Goal: Communication & Community: Participate in discussion

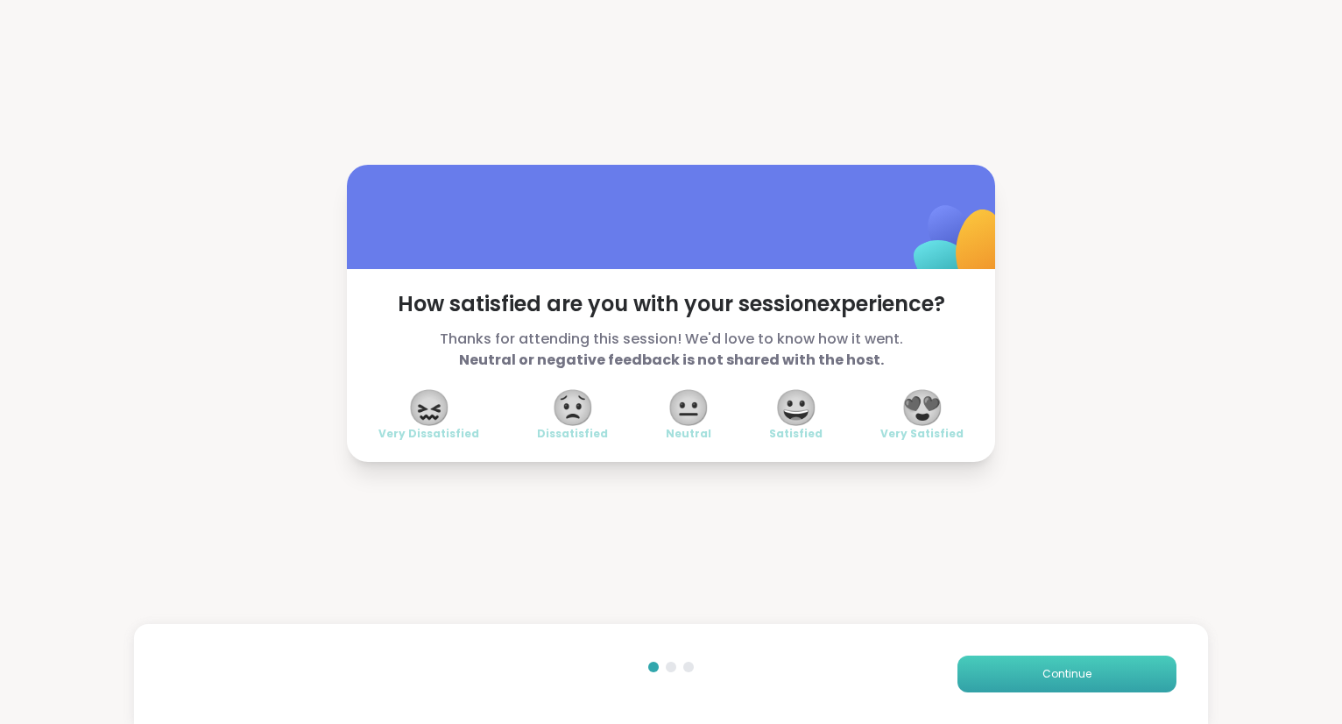
click at [1007, 686] on button "Continue" at bounding box center [1067, 673] width 219 height 37
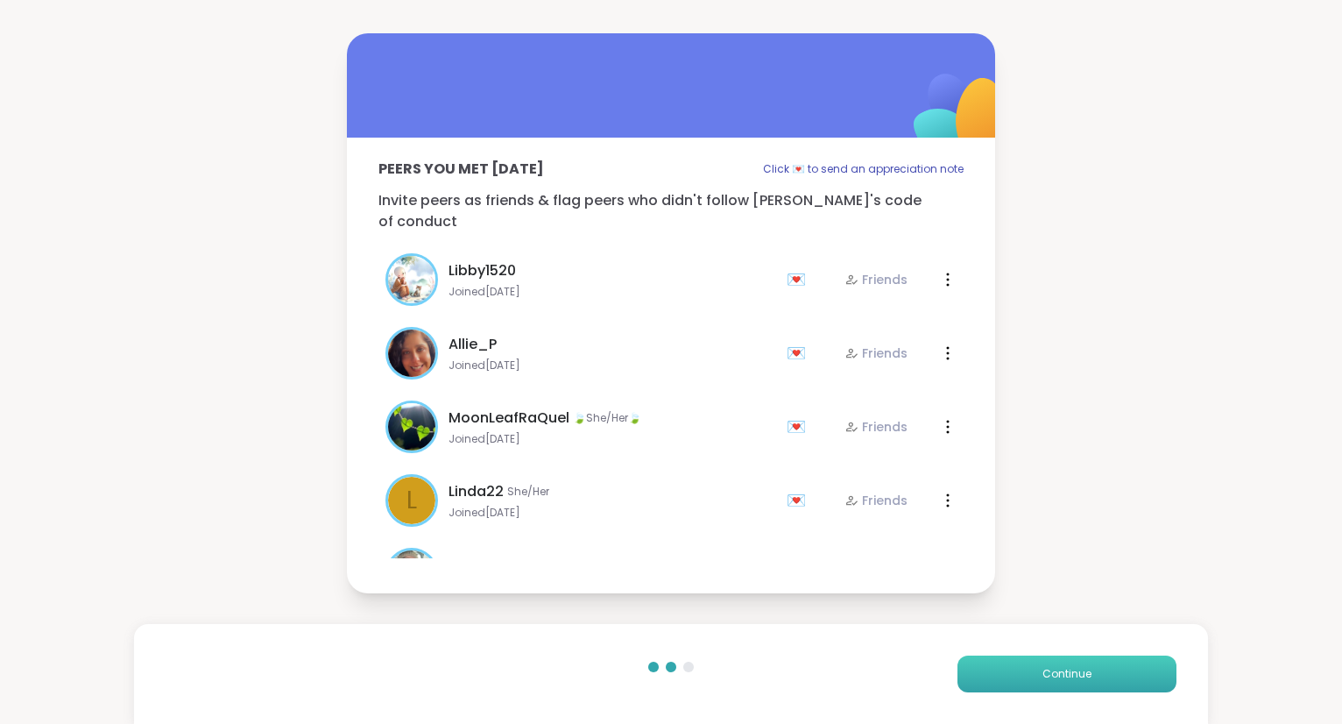
click at [986, 679] on button "Continue" at bounding box center [1067, 673] width 219 height 37
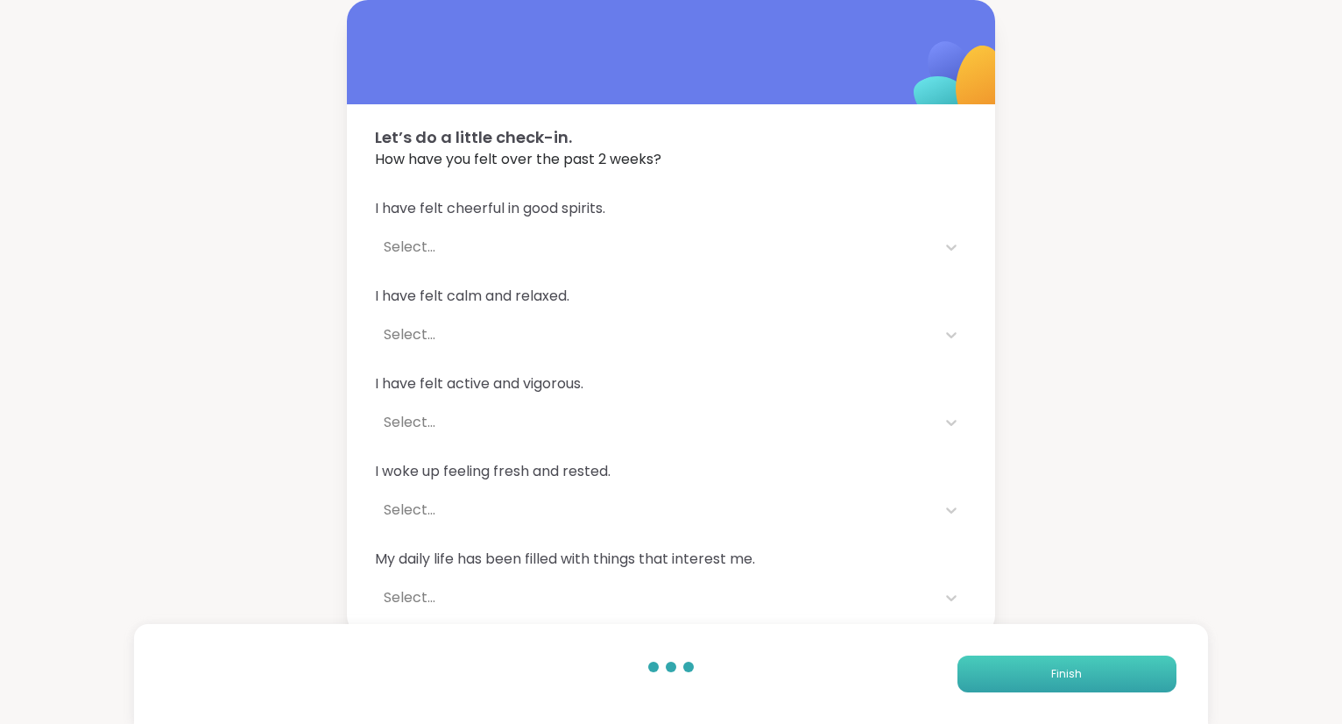
click at [986, 679] on button "Finish" at bounding box center [1067, 673] width 219 height 37
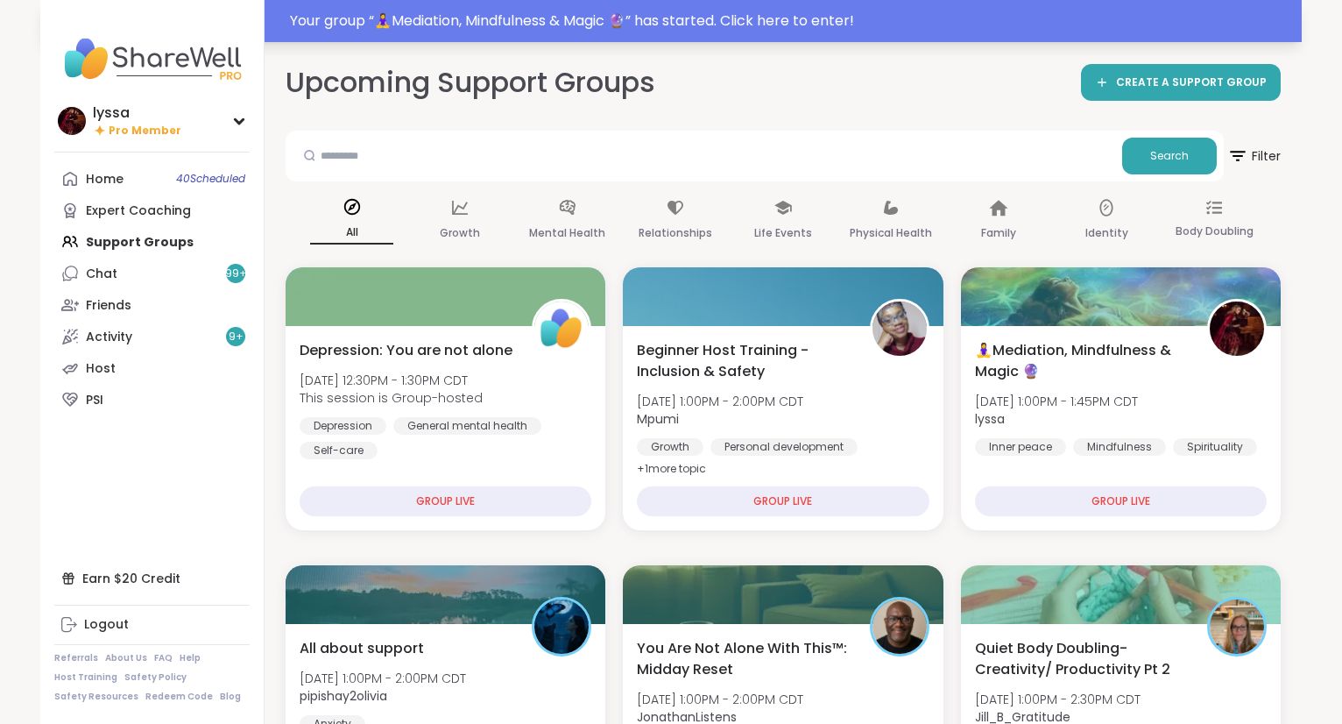
click at [317, 25] on div "Your group “ 🧘‍♀️Mediation, Mindfulness & Magic 🔮 ” has started. Click here to …" at bounding box center [790, 21] width 1001 height 21
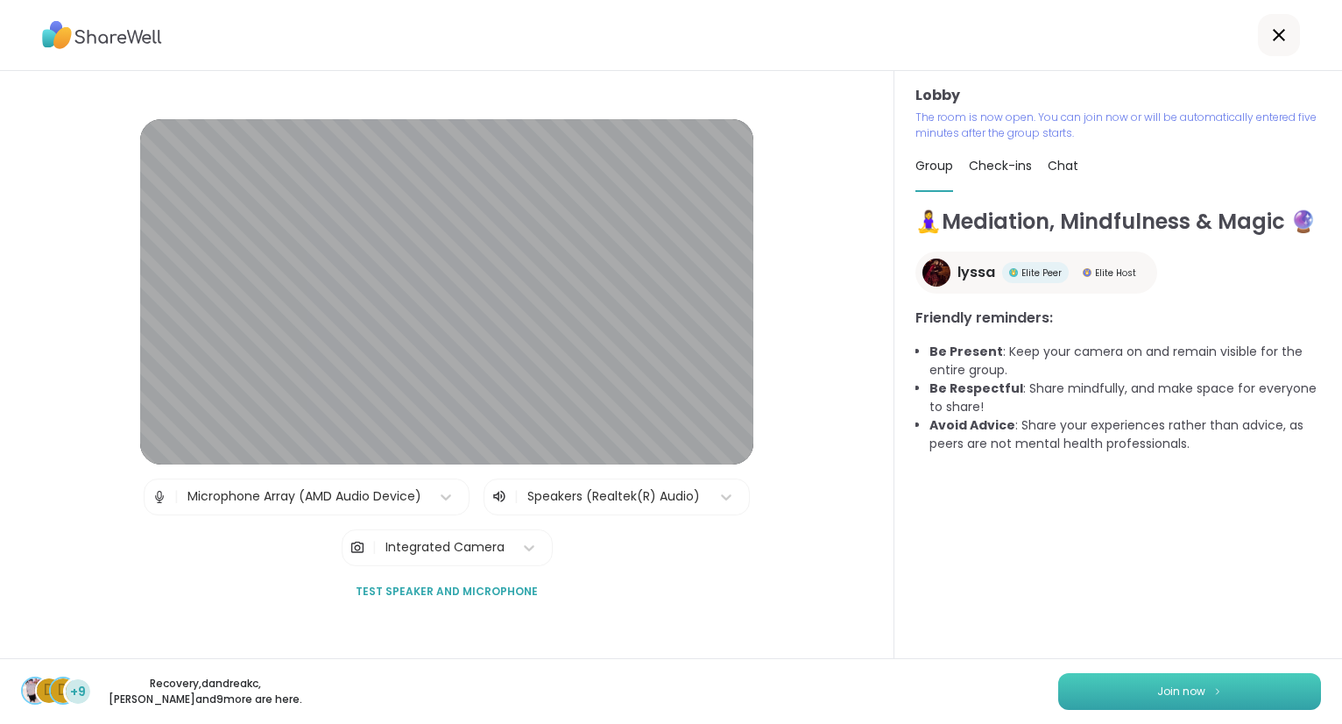
click at [1213, 693] on img at bounding box center [1217, 691] width 11 height 10
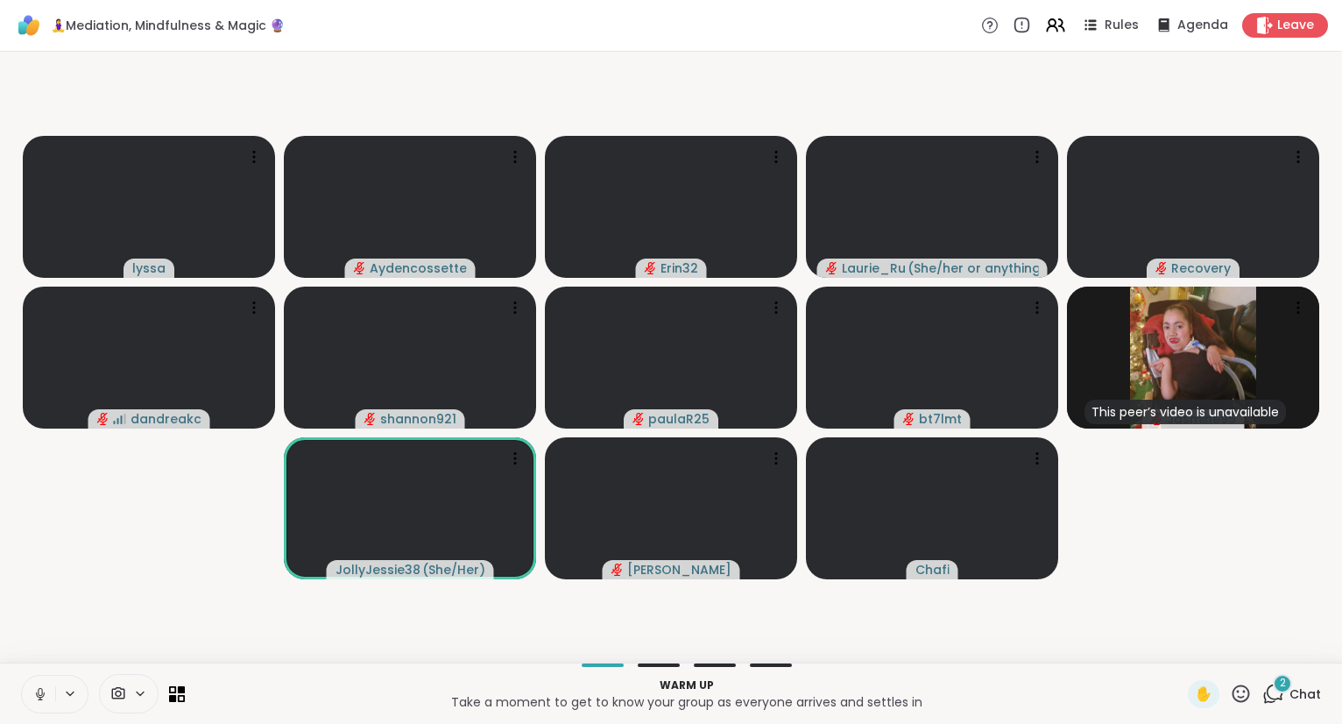
click at [47, 685] on button at bounding box center [38, 693] width 33 height 37
click at [45, 692] on icon at bounding box center [40, 694] width 16 height 16
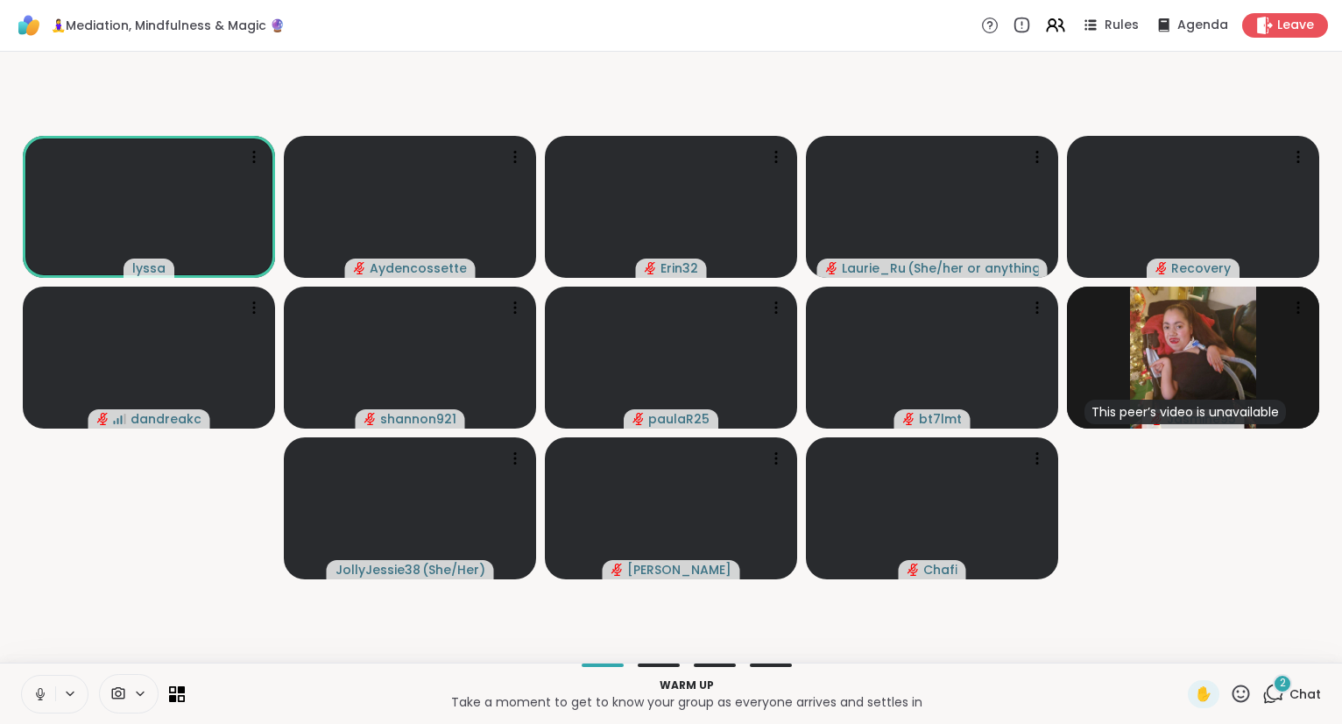
click at [40, 695] on icon at bounding box center [40, 694] width 16 height 16
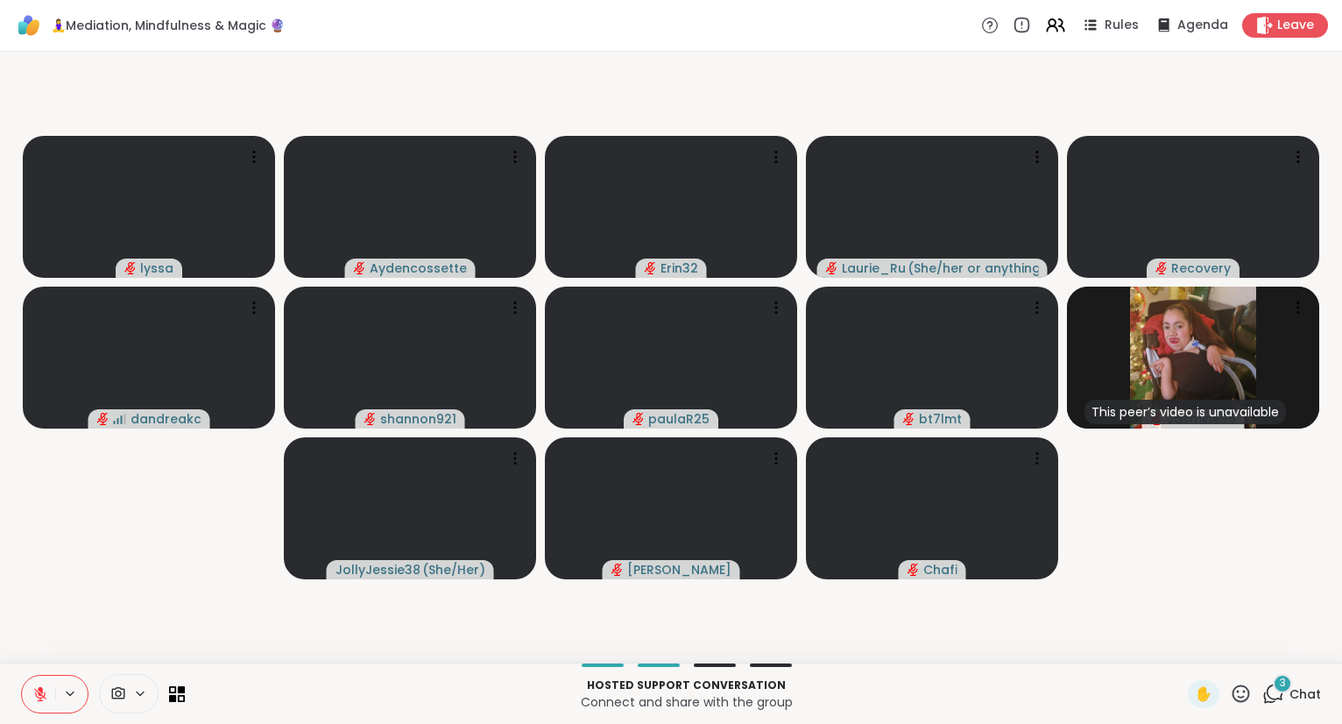
click at [40, 695] on icon at bounding box center [40, 694] width 12 height 12
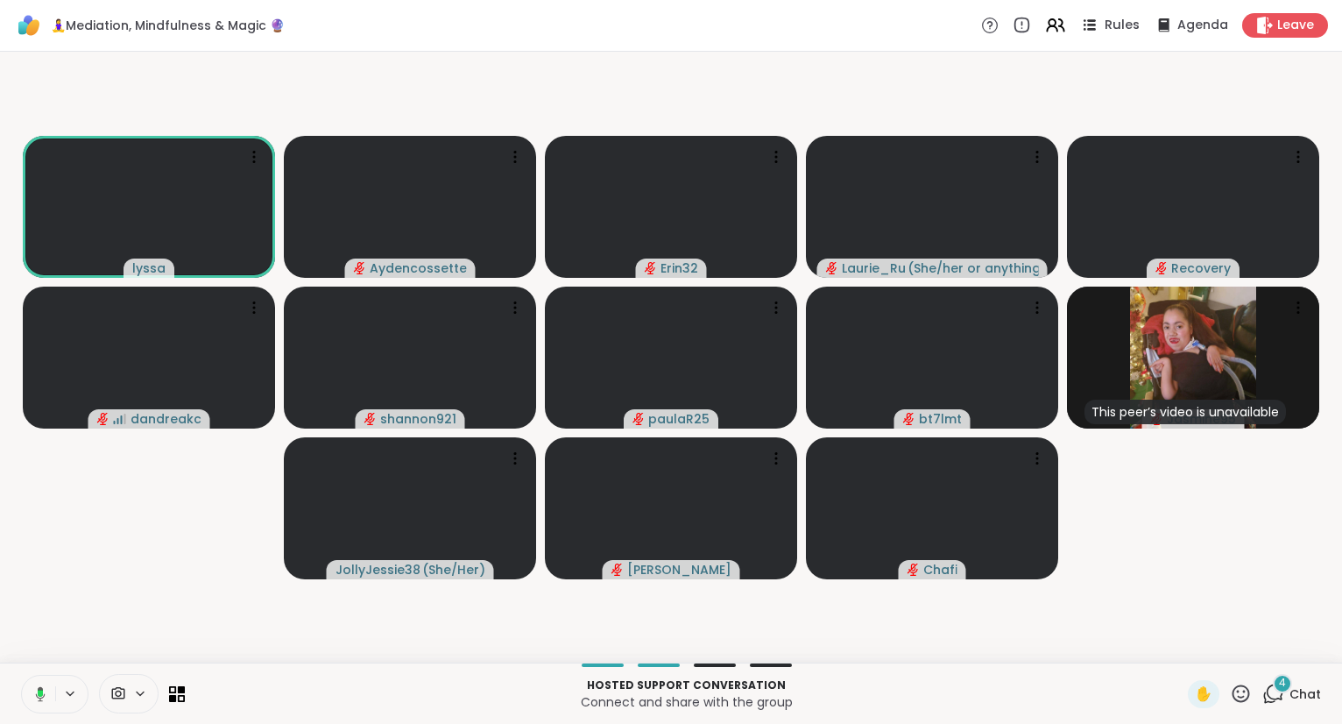
click at [1113, 17] on span "Rules" at bounding box center [1123, 26] width 36 height 18
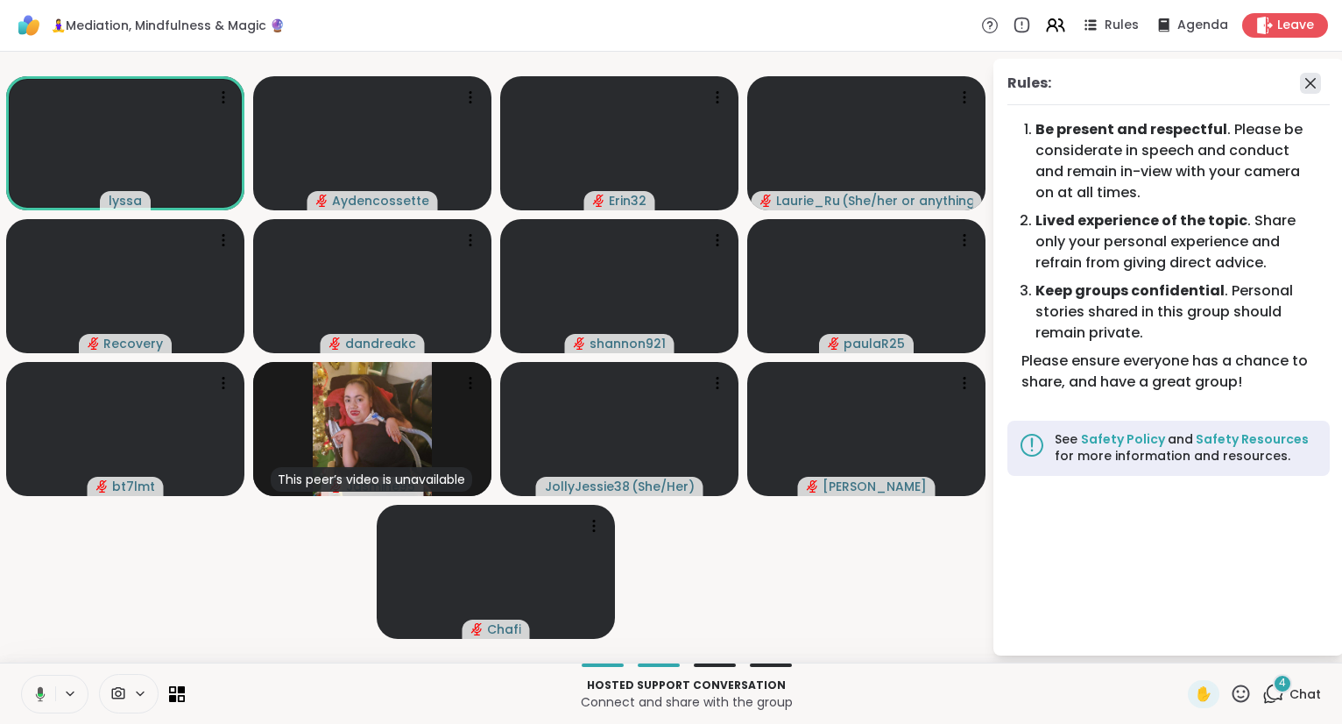
click at [1309, 90] on icon at bounding box center [1310, 83] width 21 height 21
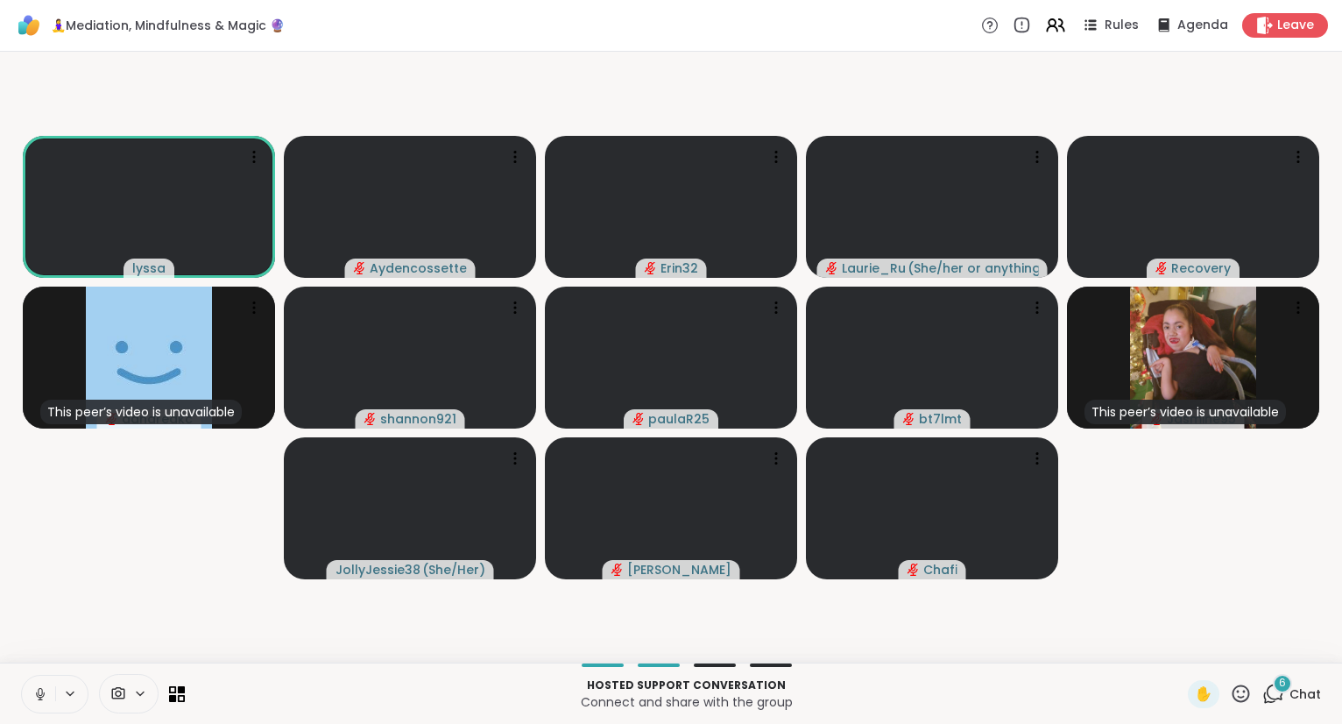
click at [53, 692] on button at bounding box center [38, 693] width 33 height 37
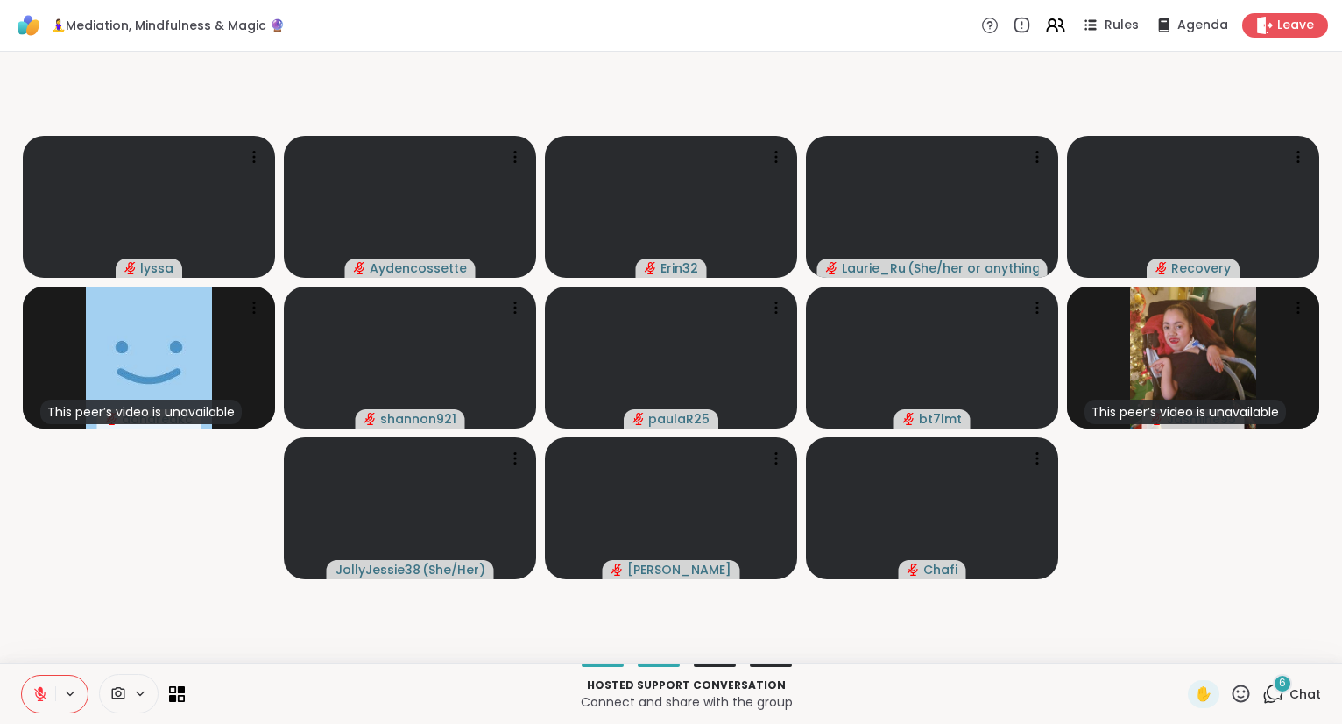
click at [51, 697] on button at bounding box center [38, 693] width 33 height 37
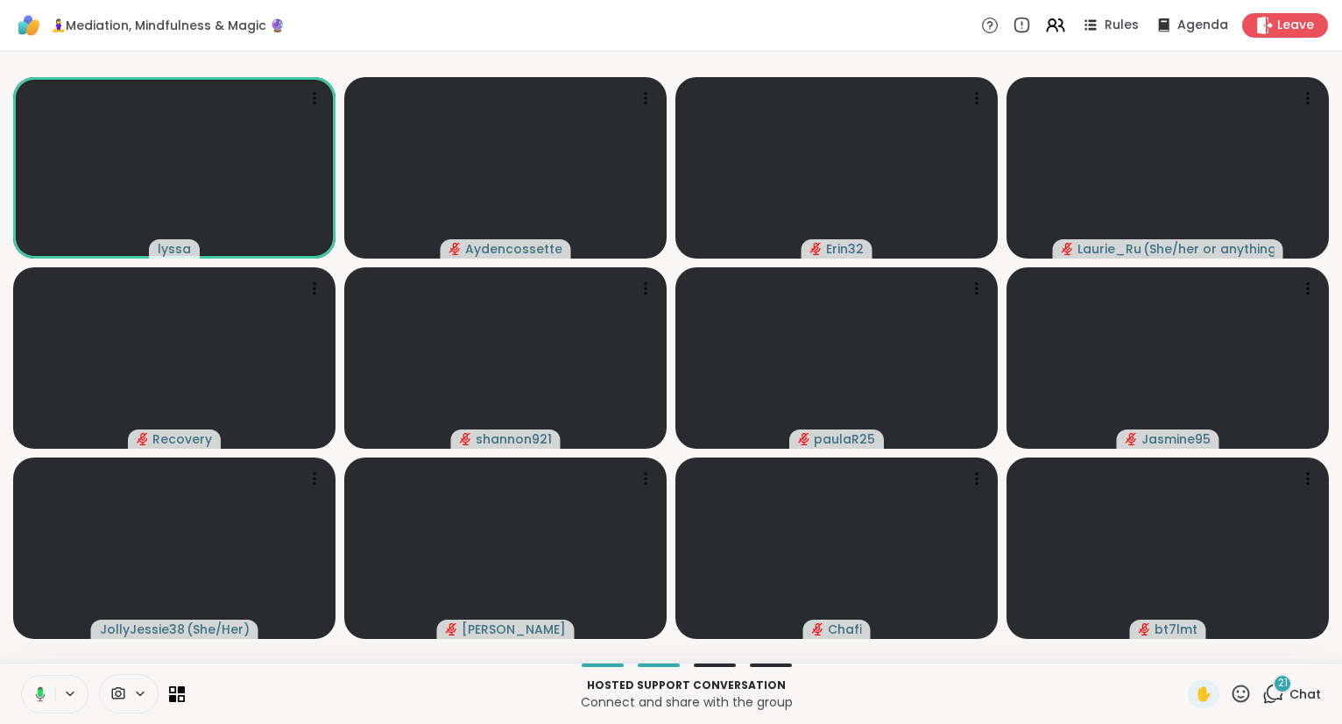
click at [40, 685] on button at bounding box center [37, 693] width 36 height 37
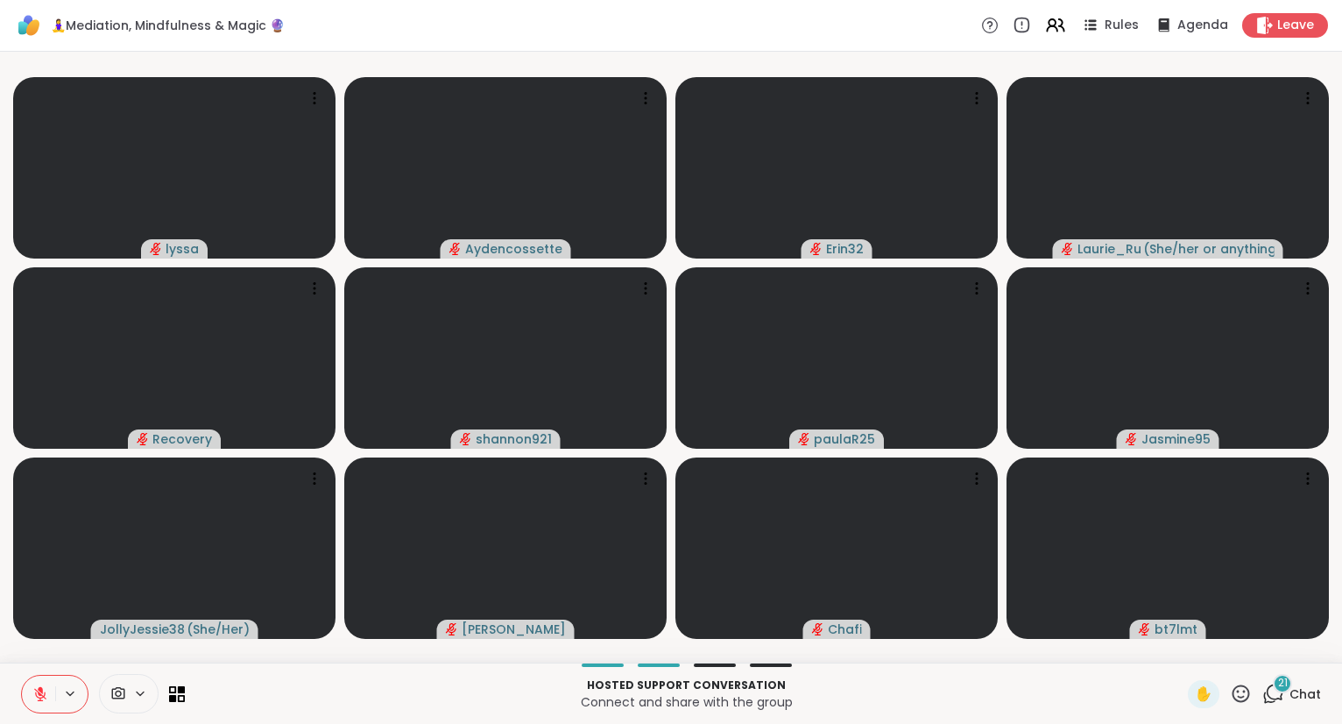
click at [55, 683] on div at bounding box center [54, 694] width 67 height 39
click at [44, 685] on button at bounding box center [38, 693] width 33 height 37
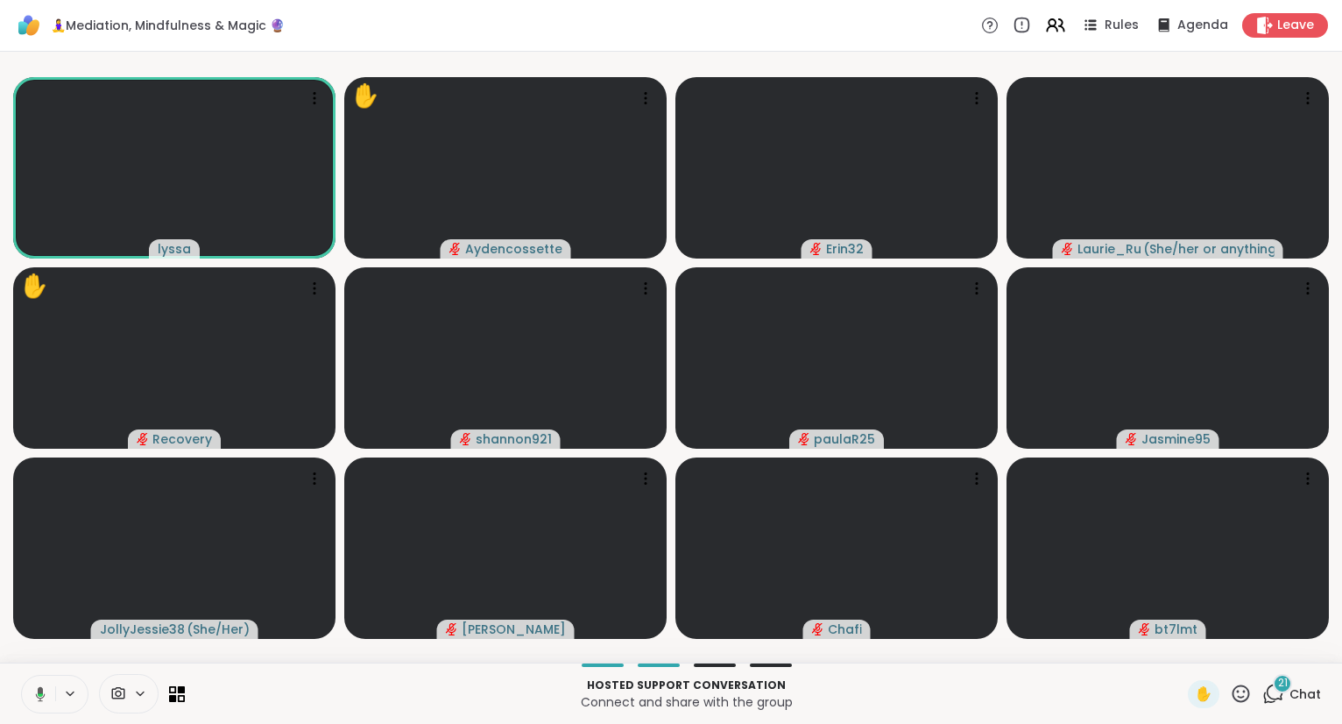
click at [40, 692] on icon at bounding box center [41, 693] width 10 height 15
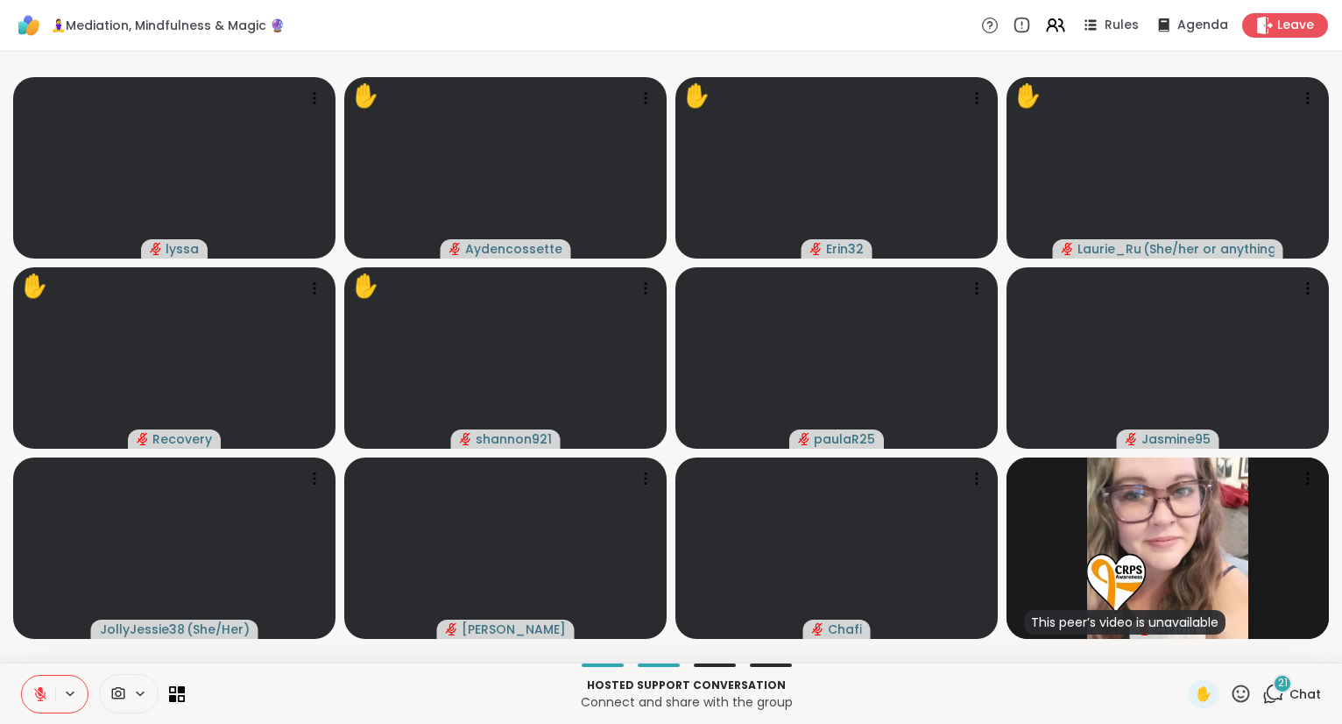
click at [32, 696] on icon at bounding box center [40, 694] width 16 height 16
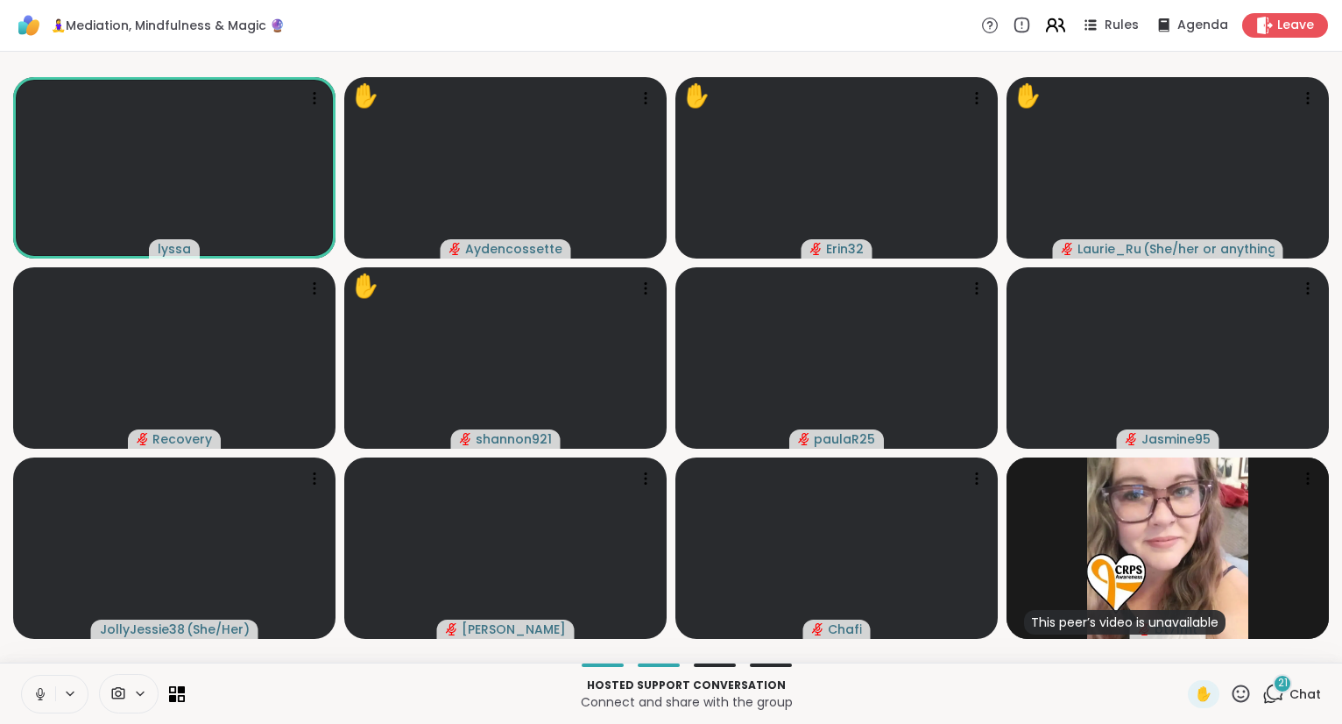
click at [1064, 21] on icon at bounding box center [1055, 25] width 22 height 22
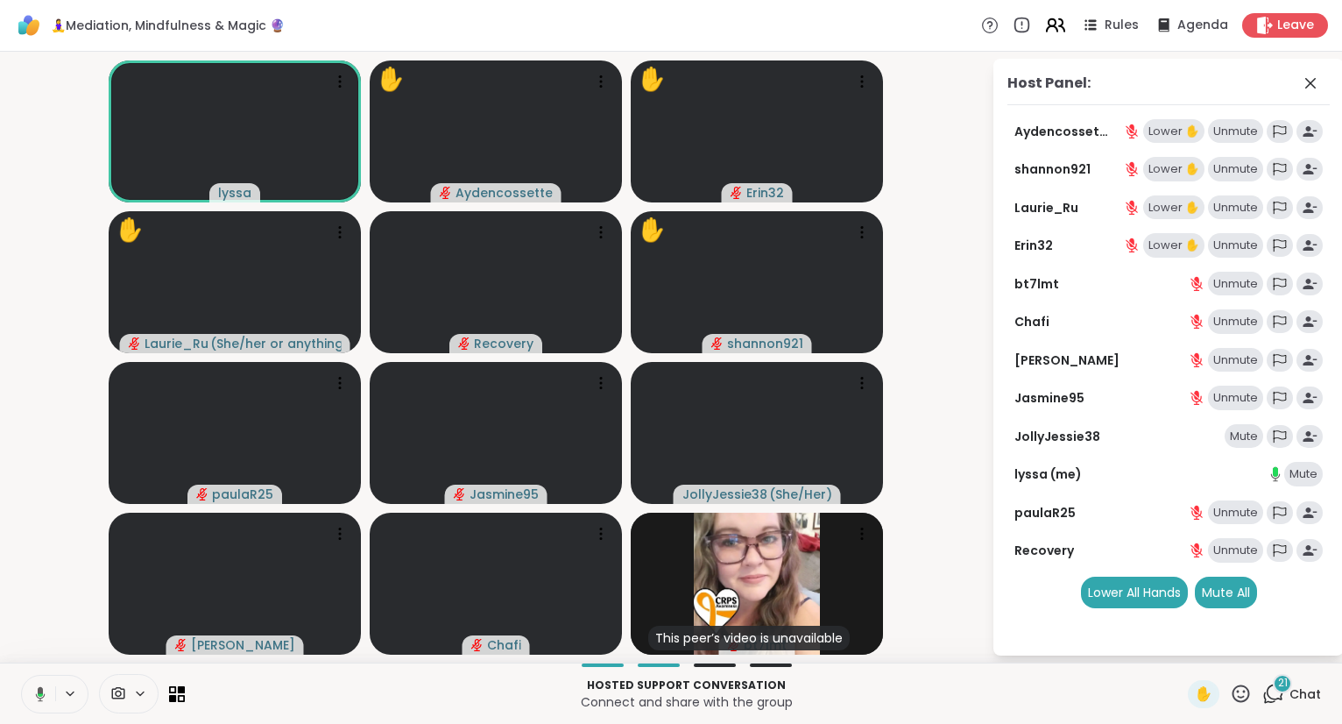
click at [1064, 21] on icon at bounding box center [1055, 25] width 22 height 22
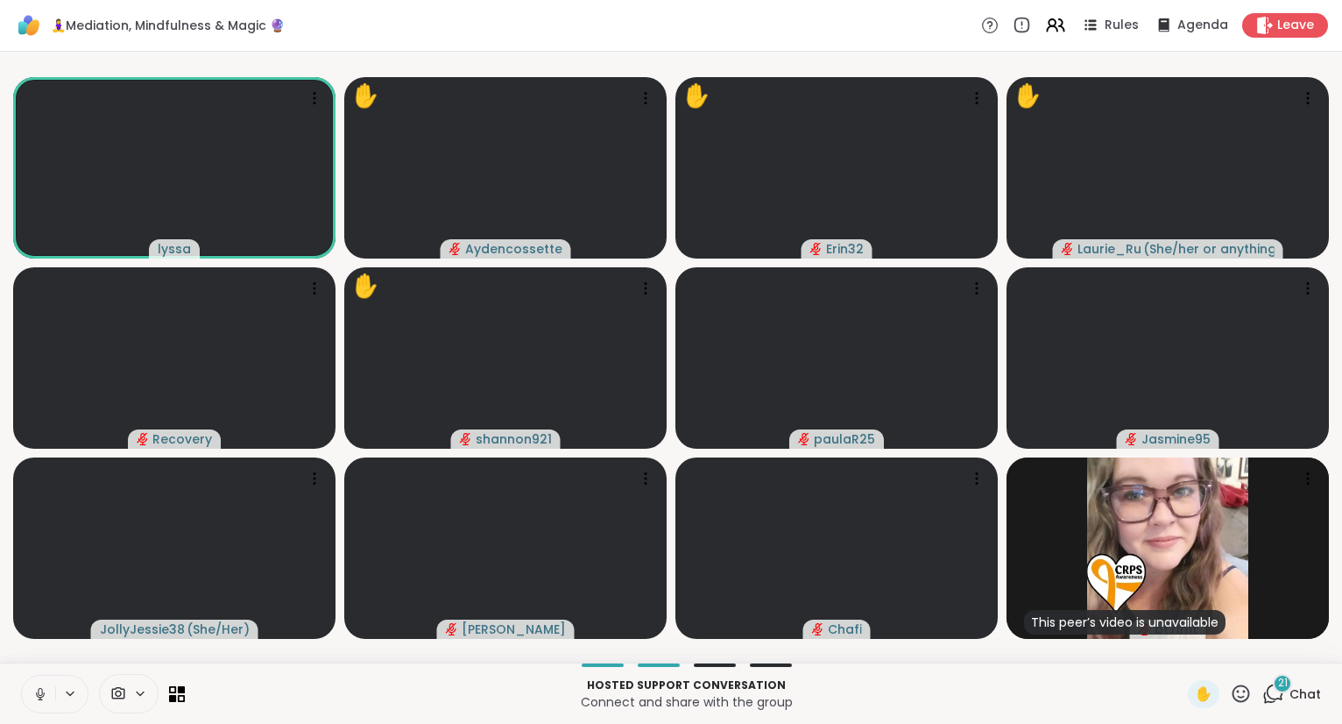
click at [40, 692] on icon at bounding box center [40, 694] width 16 height 16
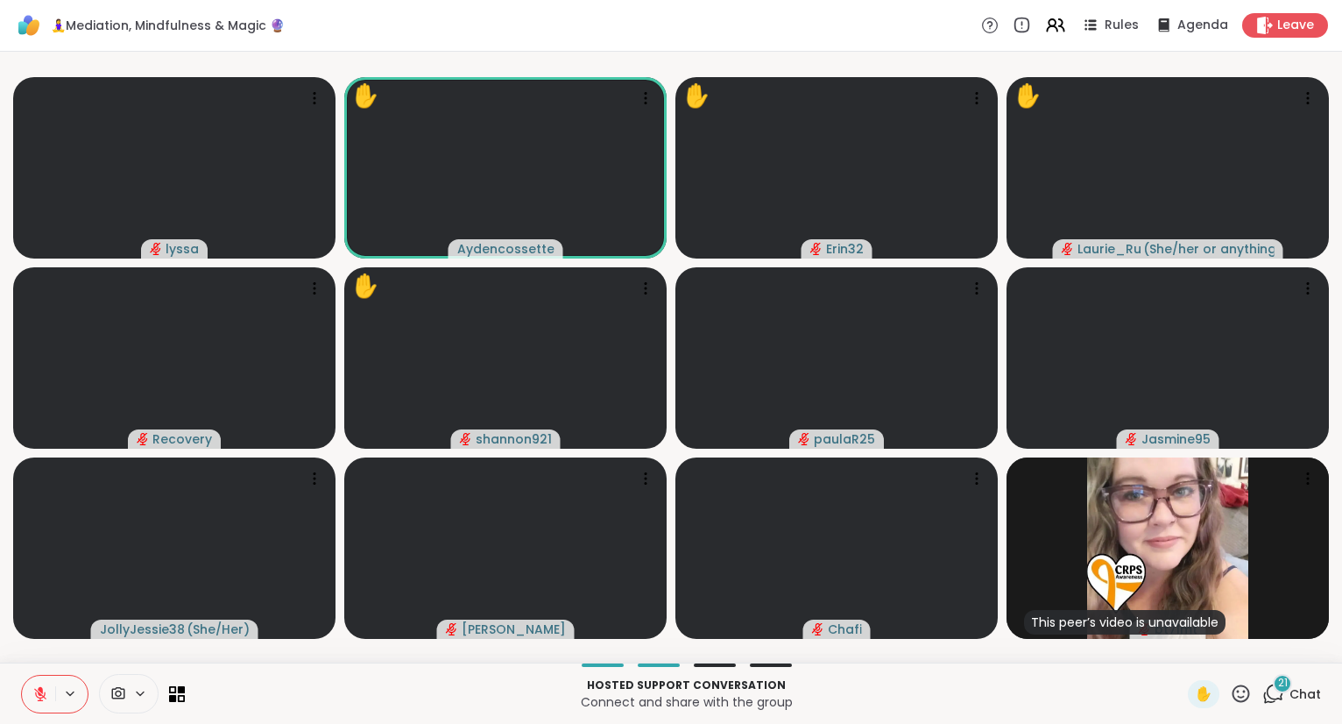
click at [1239, 692] on icon at bounding box center [1242, 693] width 18 height 18
click at [1189, 647] on span "❤️" at bounding box center [1190, 647] width 18 height 21
click at [1227, 692] on div "✋" at bounding box center [1220, 694] width 64 height 28
click at [1240, 691] on icon at bounding box center [1242, 693] width 18 height 18
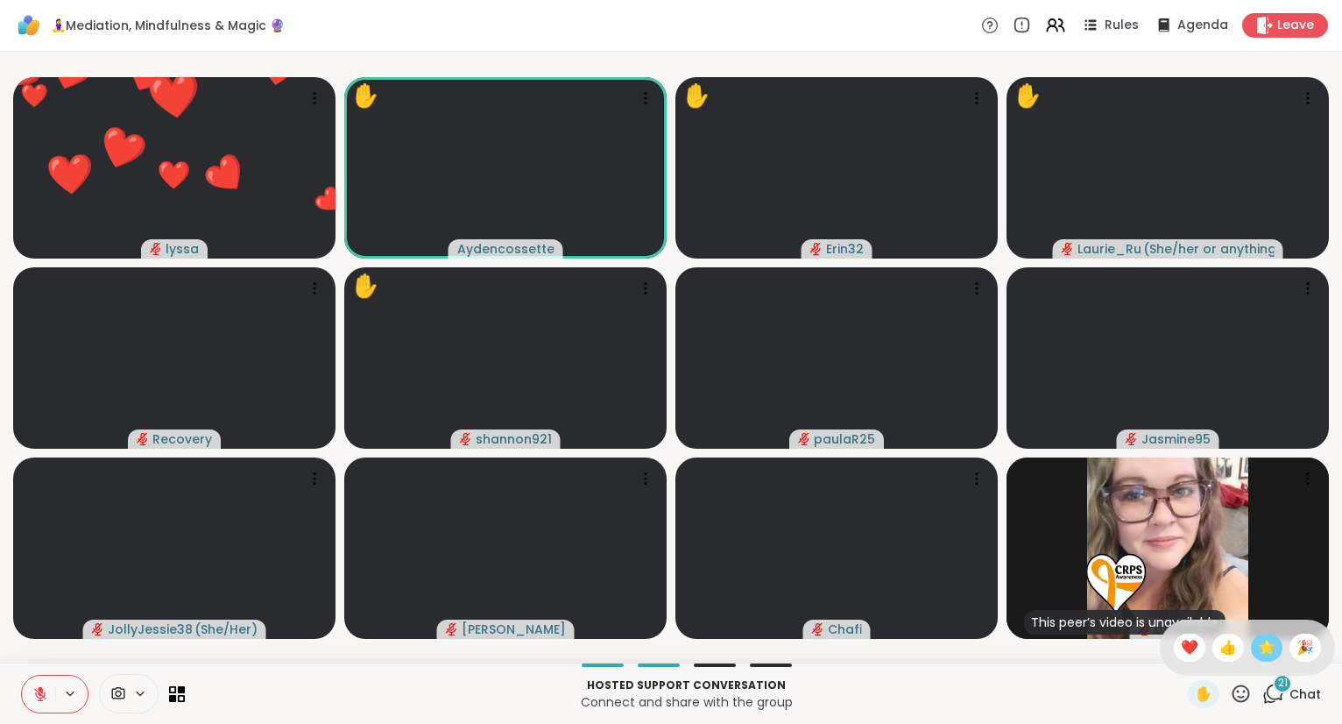
click at [1258, 647] on span "🌟" at bounding box center [1267, 647] width 18 height 21
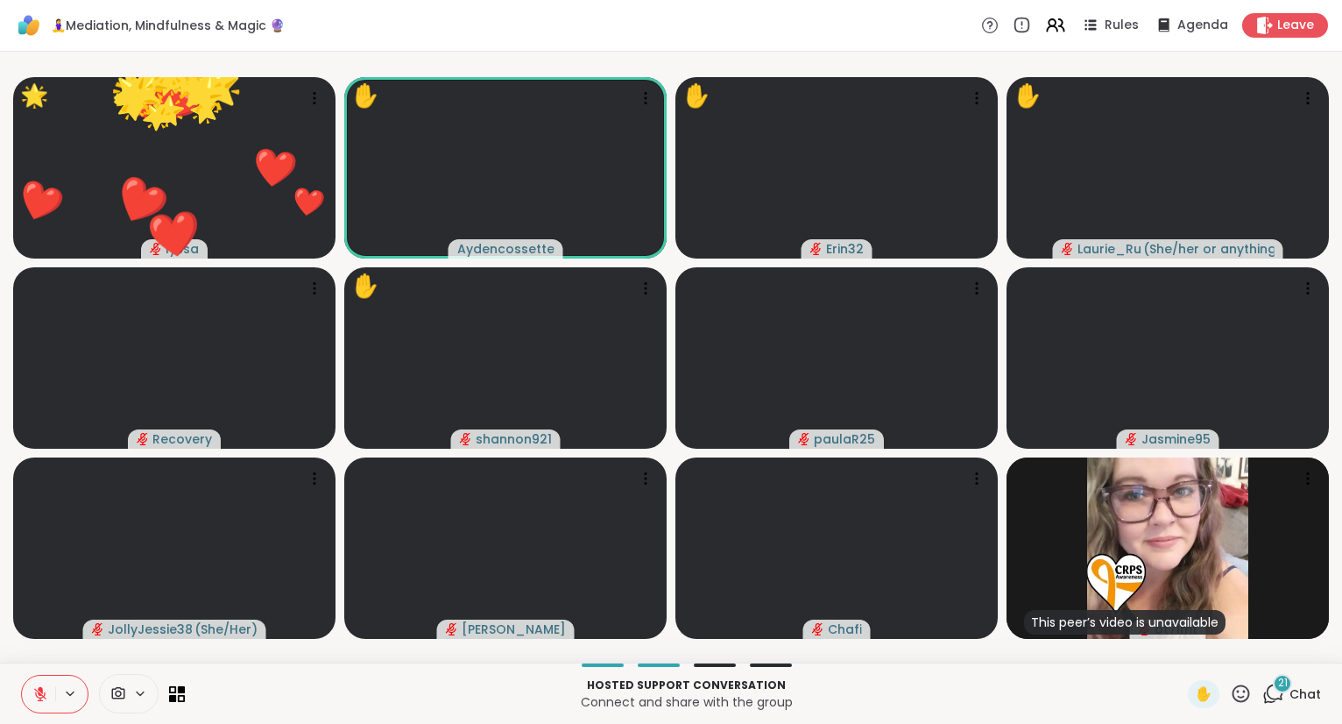
click at [1239, 690] on icon at bounding box center [1241, 693] width 22 height 22
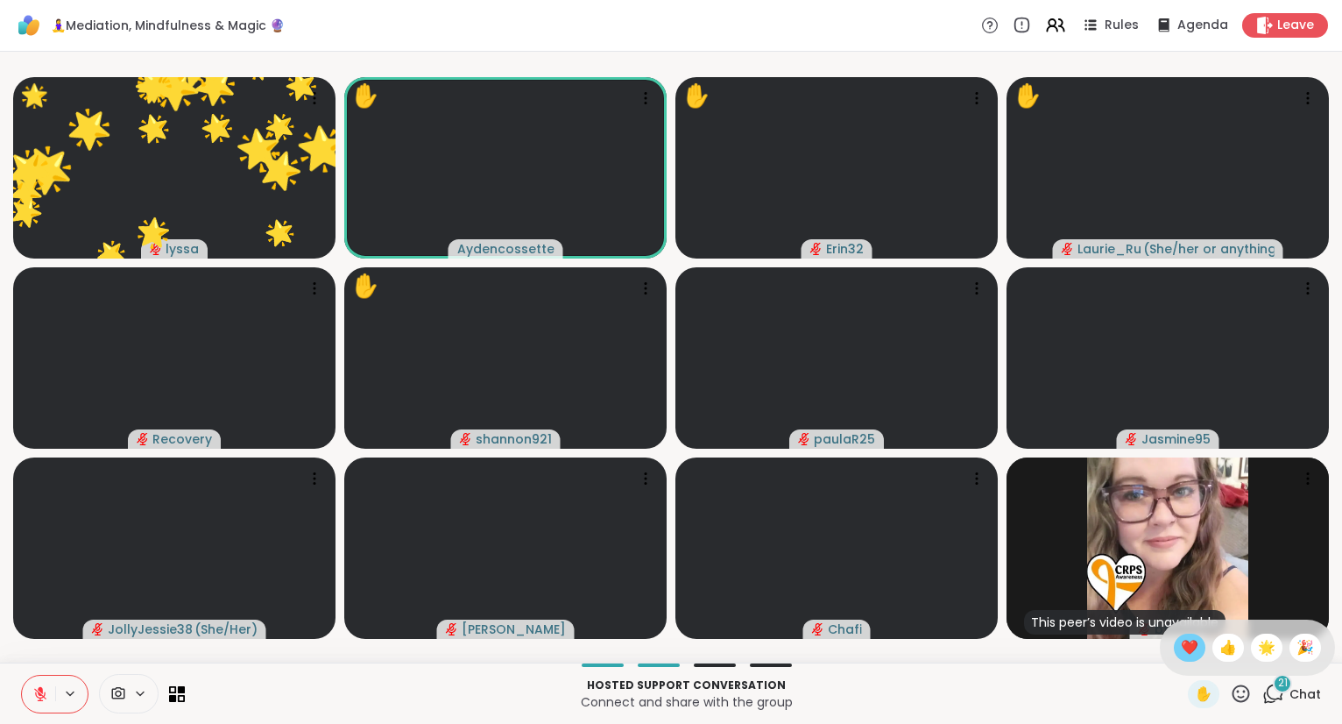
click at [1188, 639] on span "❤️" at bounding box center [1190, 647] width 18 height 21
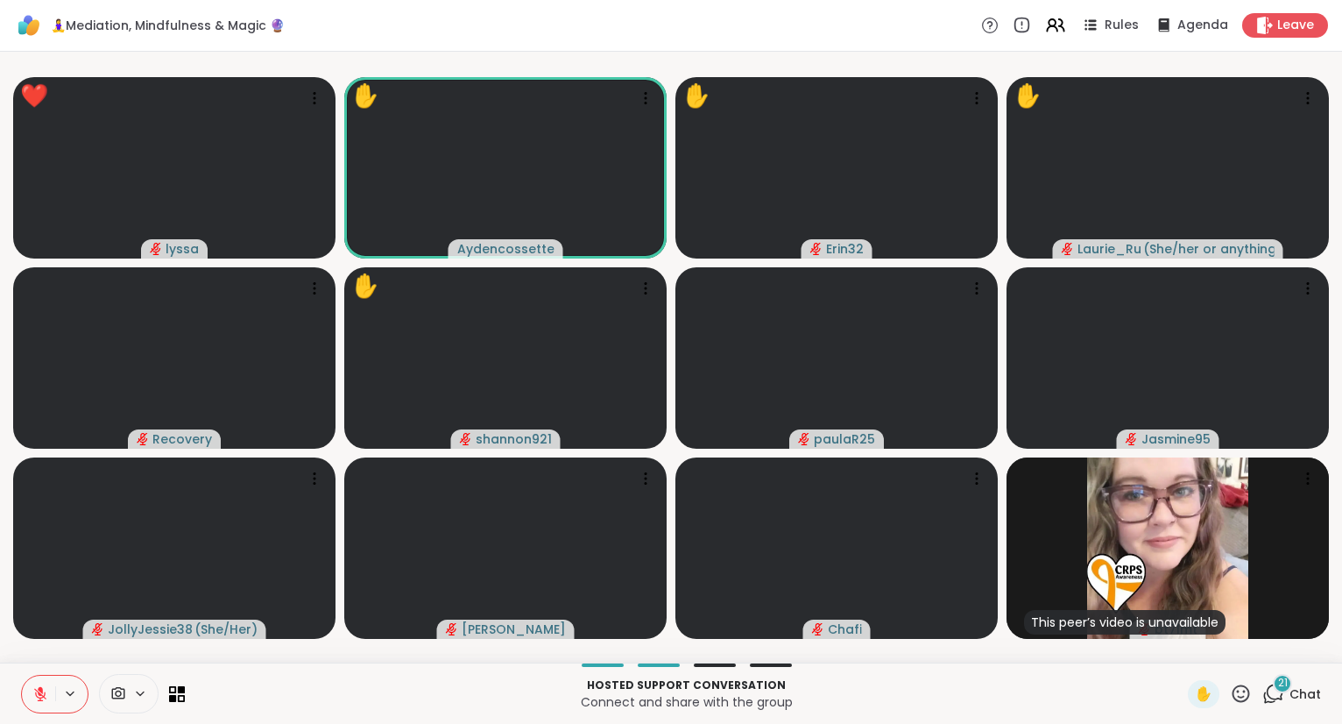
click at [1246, 692] on icon at bounding box center [1242, 693] width 18 height 18
click at [1183, 654] on span "❤️" at bounding box center [1190, 647] width 18 height 21
click at [42, 691] on icon at bounding box center [40, 689] width 5 height 7
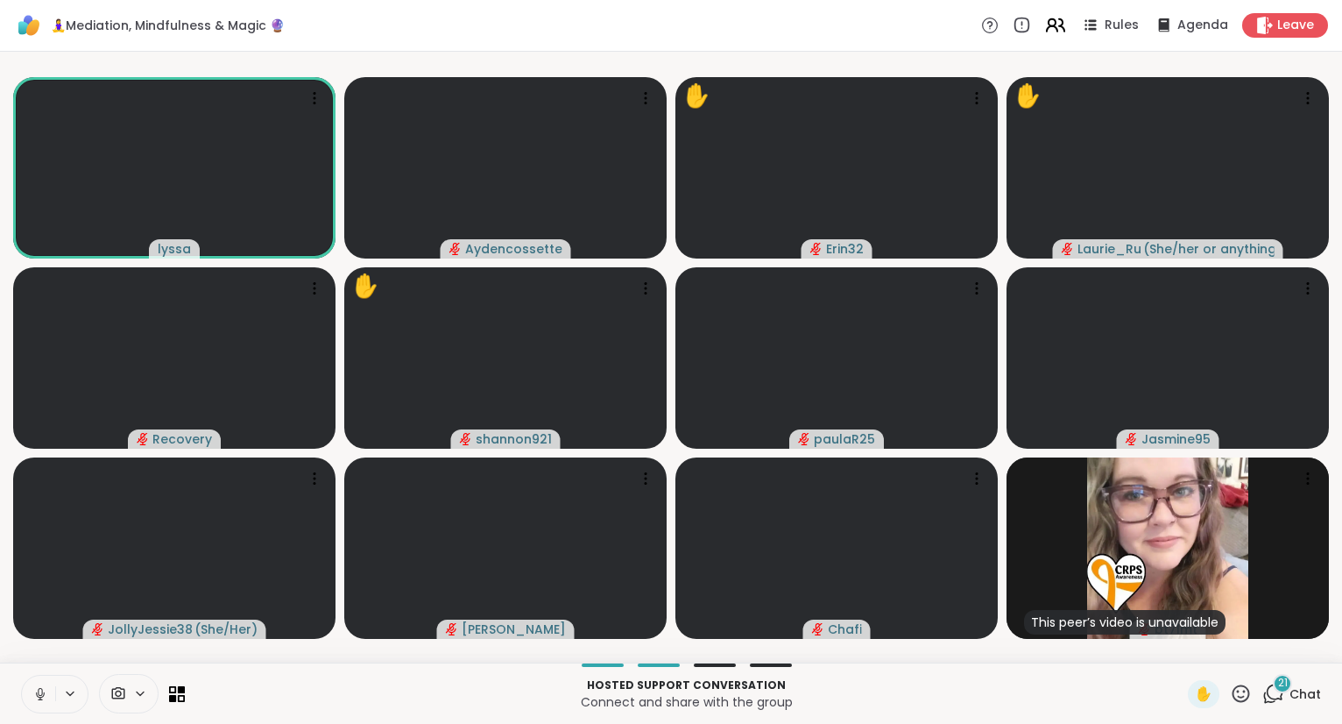
click at [1051, 22] on icon at bounding box center [1055, 25] width 22 height 22
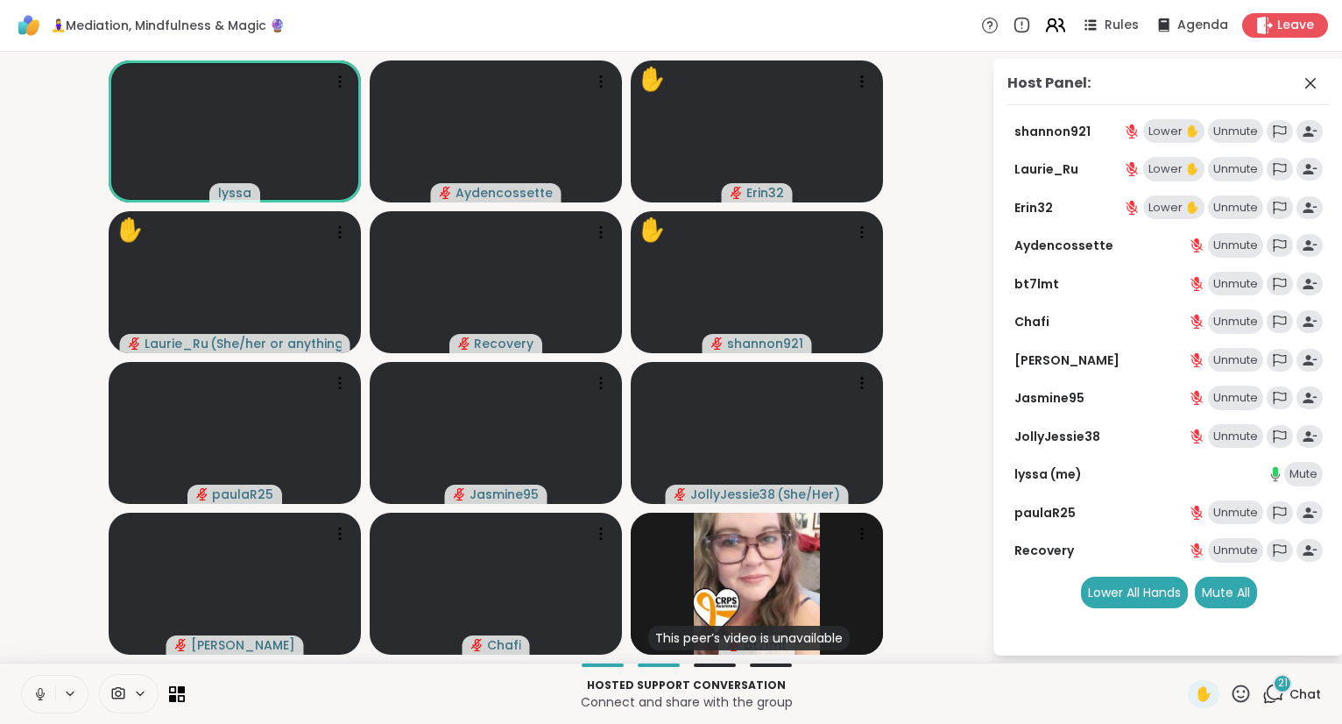
click at [1056, 26] on icon at bounding box center [1052, 22] width 7 height 7
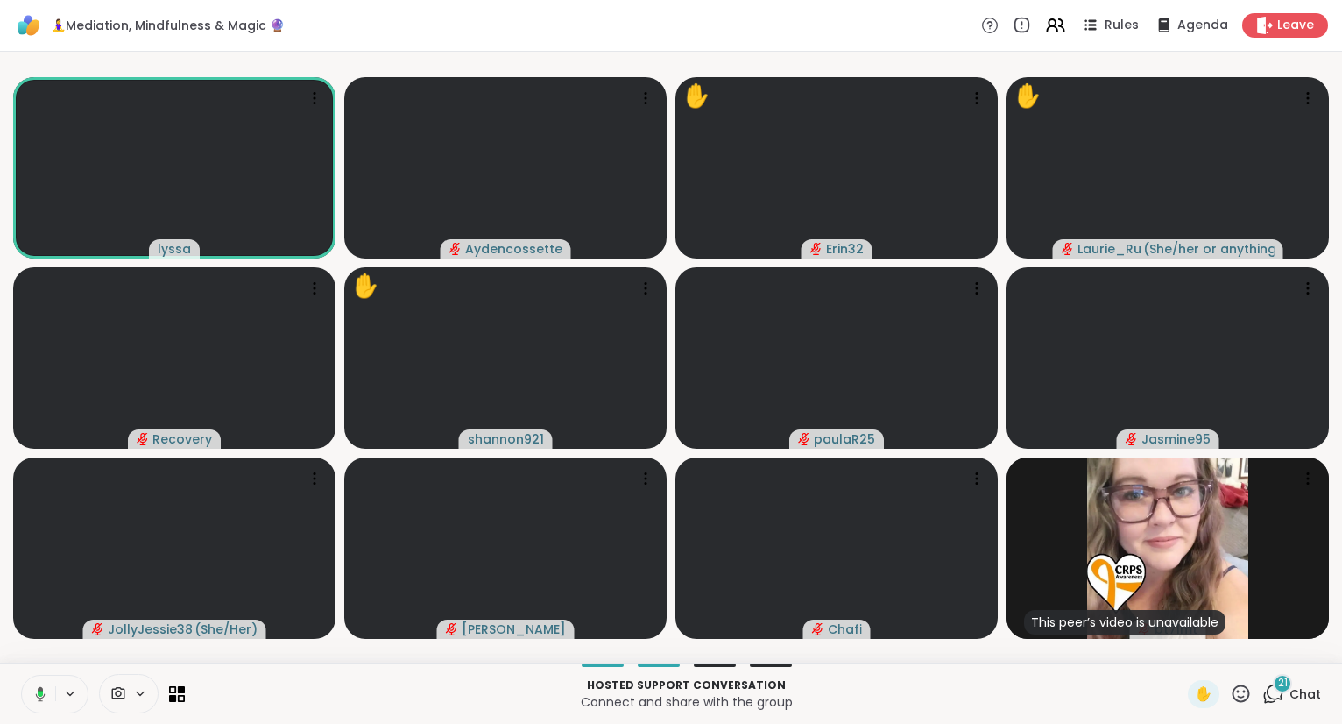
click at [33, 685] on button at bounding box center [37, 693] width 36 height 37
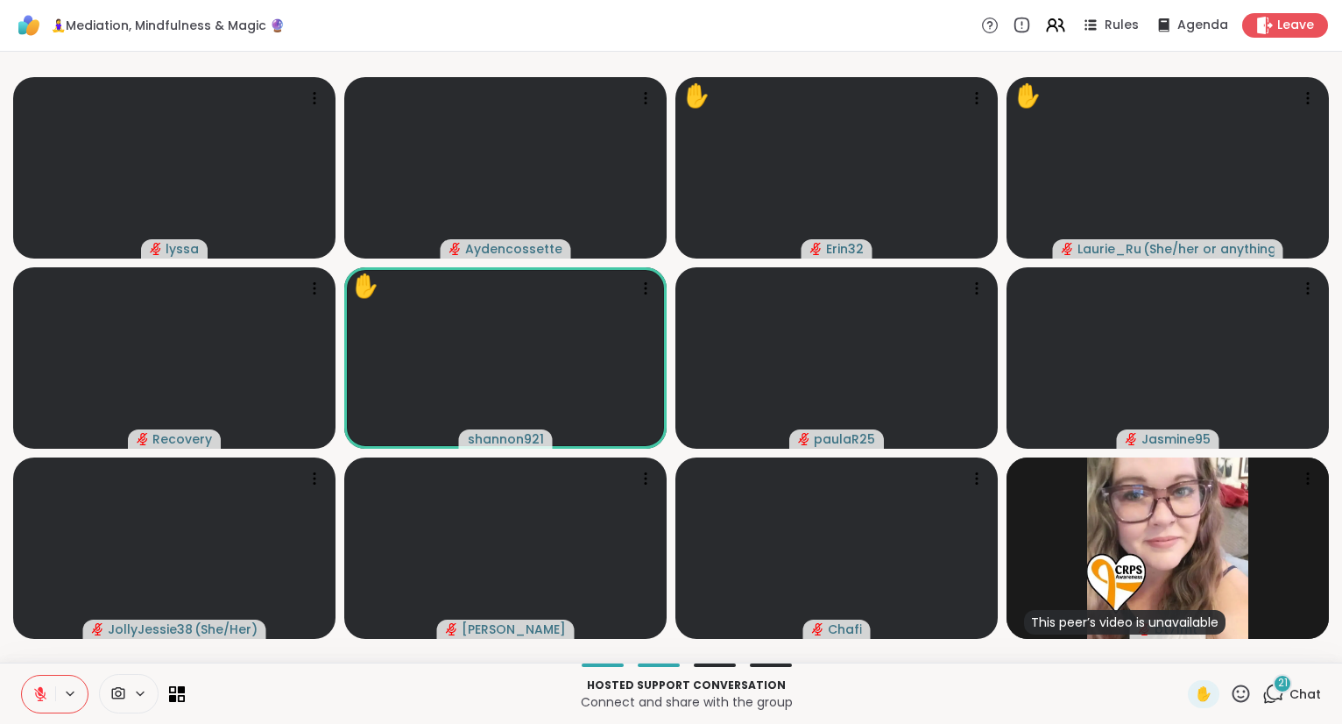
click at [1243, 696] on icon at bounding box center [1241, 693] width 22 height 22
click at [1182, 647] on span "❤️" at bounding box center [1190, 647] width 18 height 21
click at [1241, 694] on icon at bounding box center [1241, 693] width 22 height 22
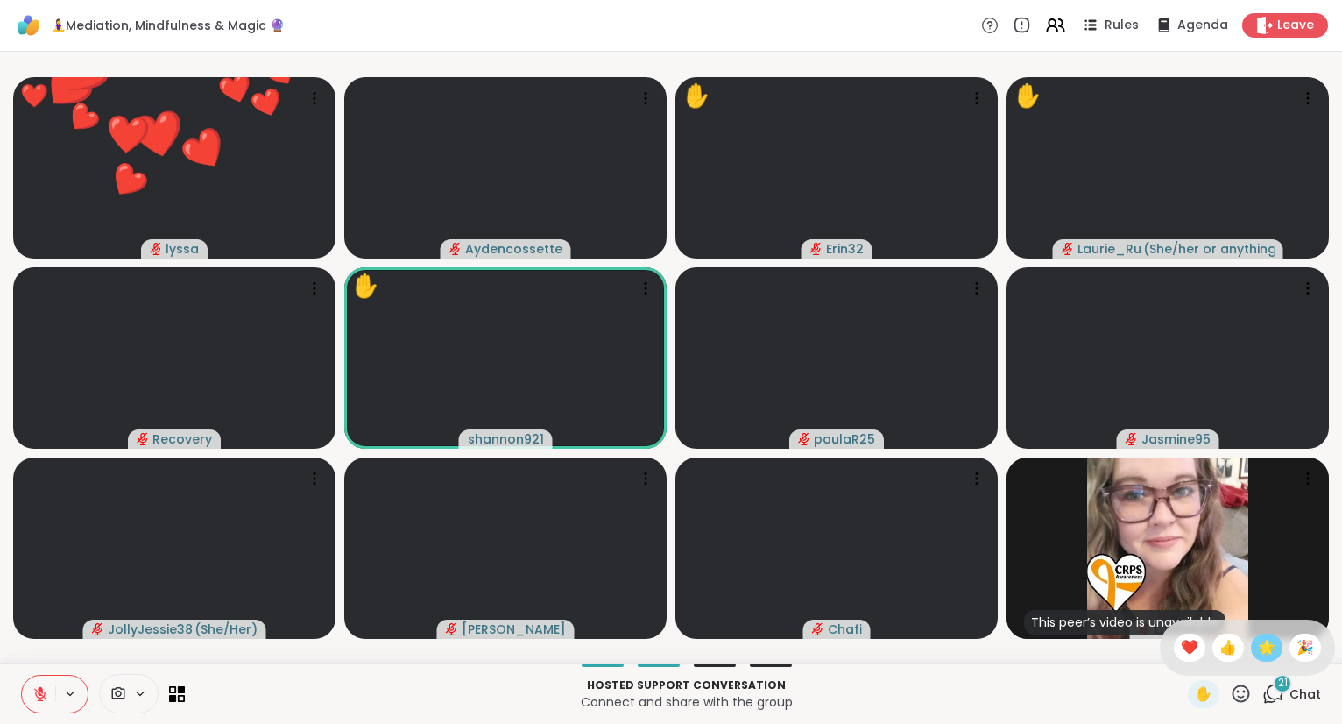
click at [1260, 648] on span "🌟" at bounding box center [1267, 647] width 18 height 21
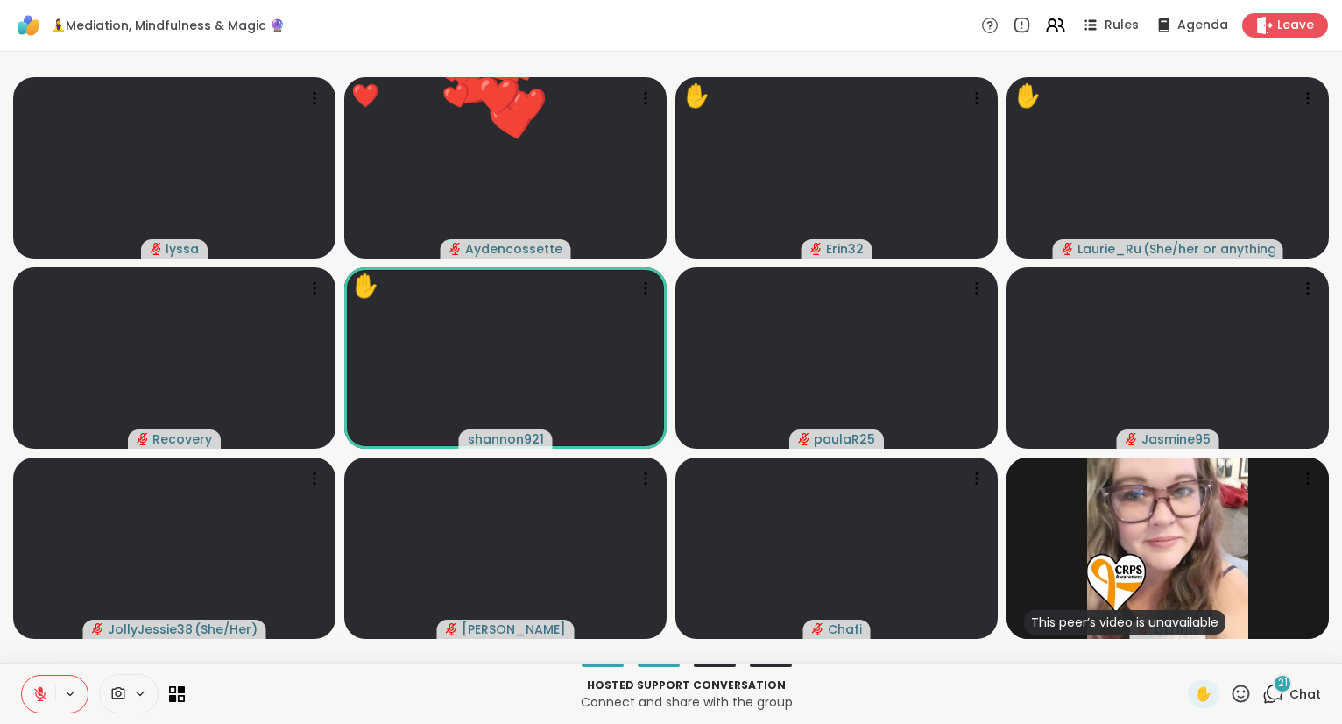
click at [26, 700] on button at bounding box center [38, 693] width 33 height 37
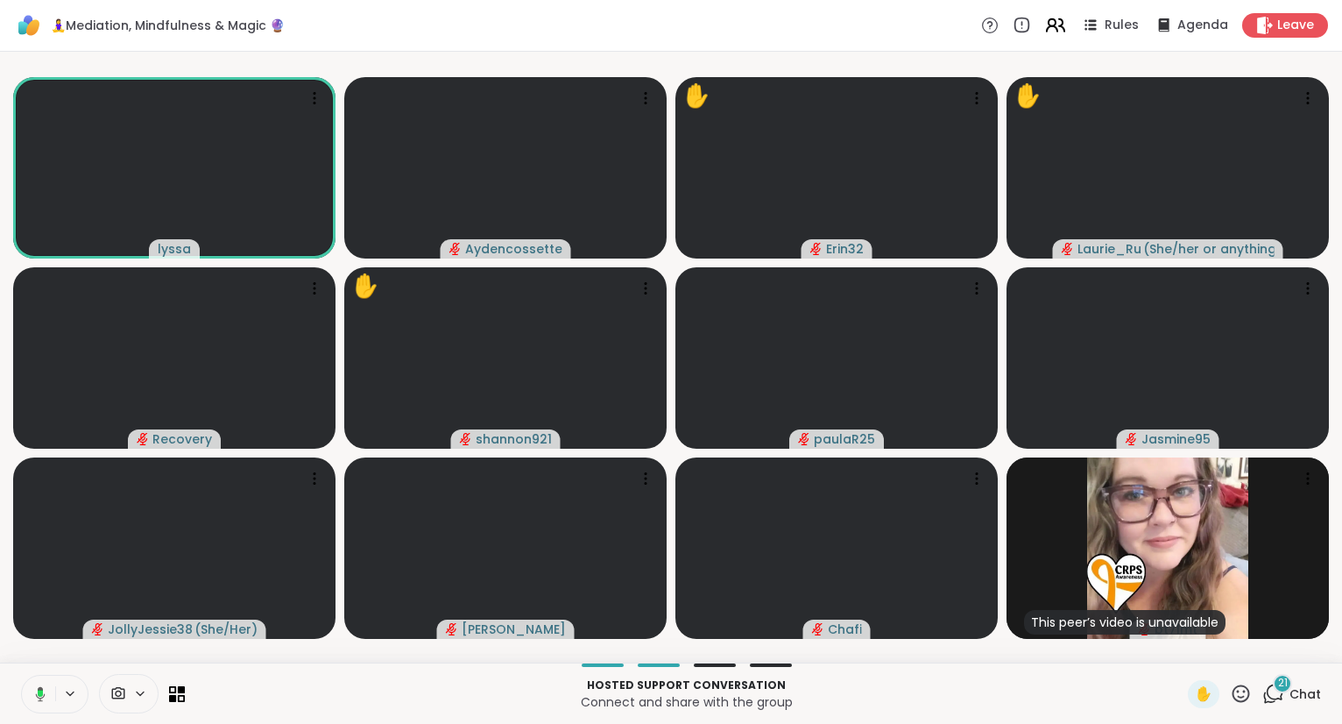
click at [1057, 25] on icon at bounding box center [1055, 25] width 22 height 22
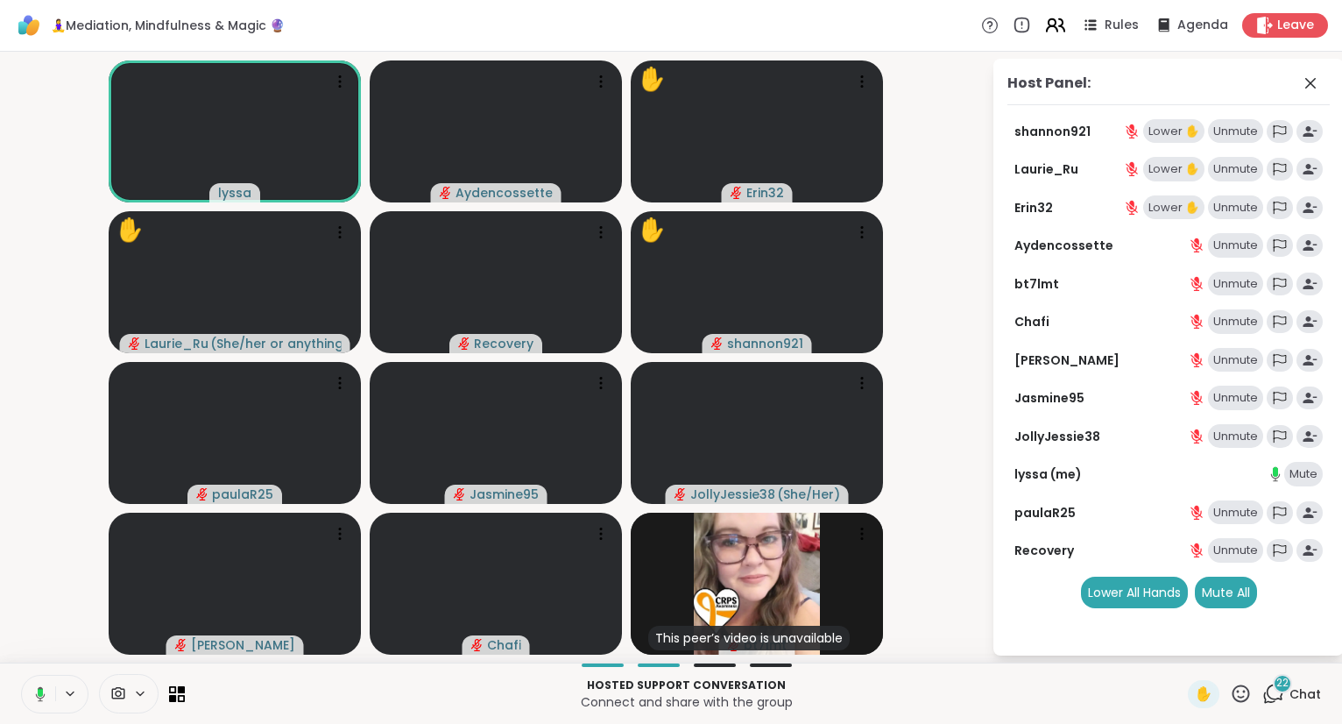
click at [1057, 25] on icon at bounding box center [1055, 25] width 22 height 22
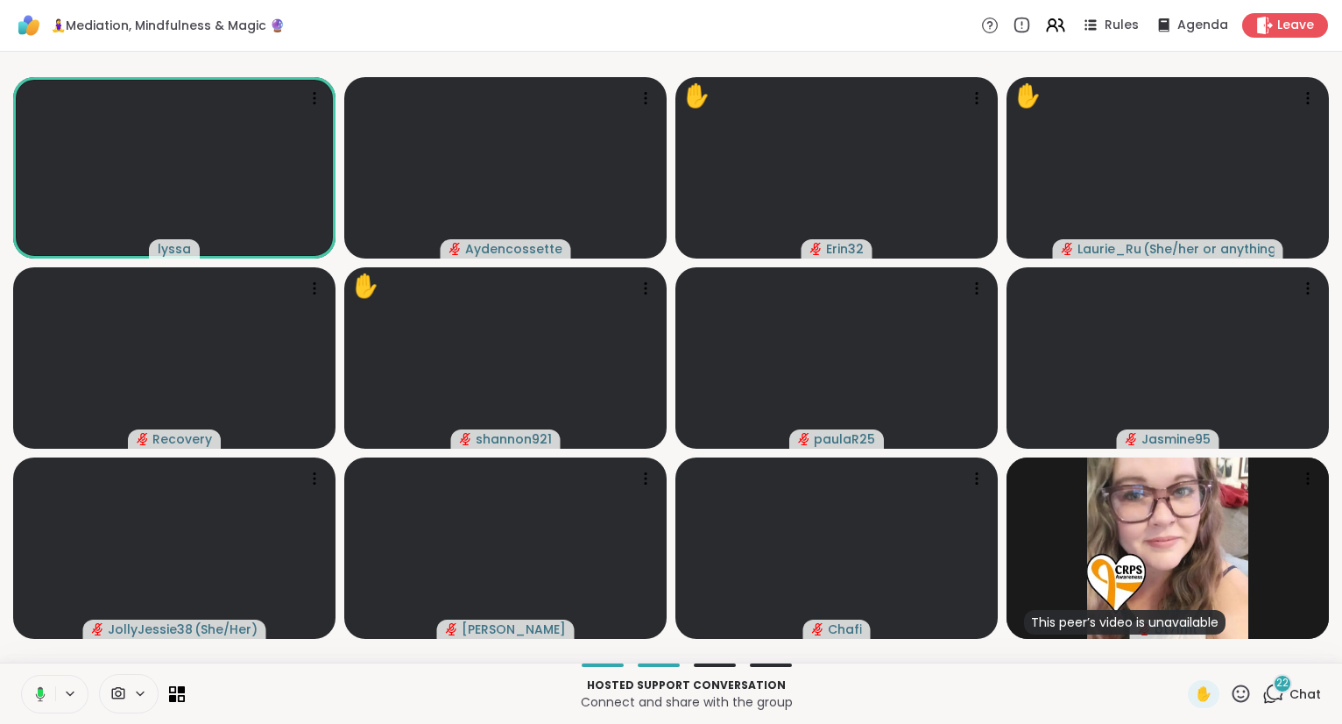
click at [40, 691] on rect at bounding box center [40, 693] width 5 height 8
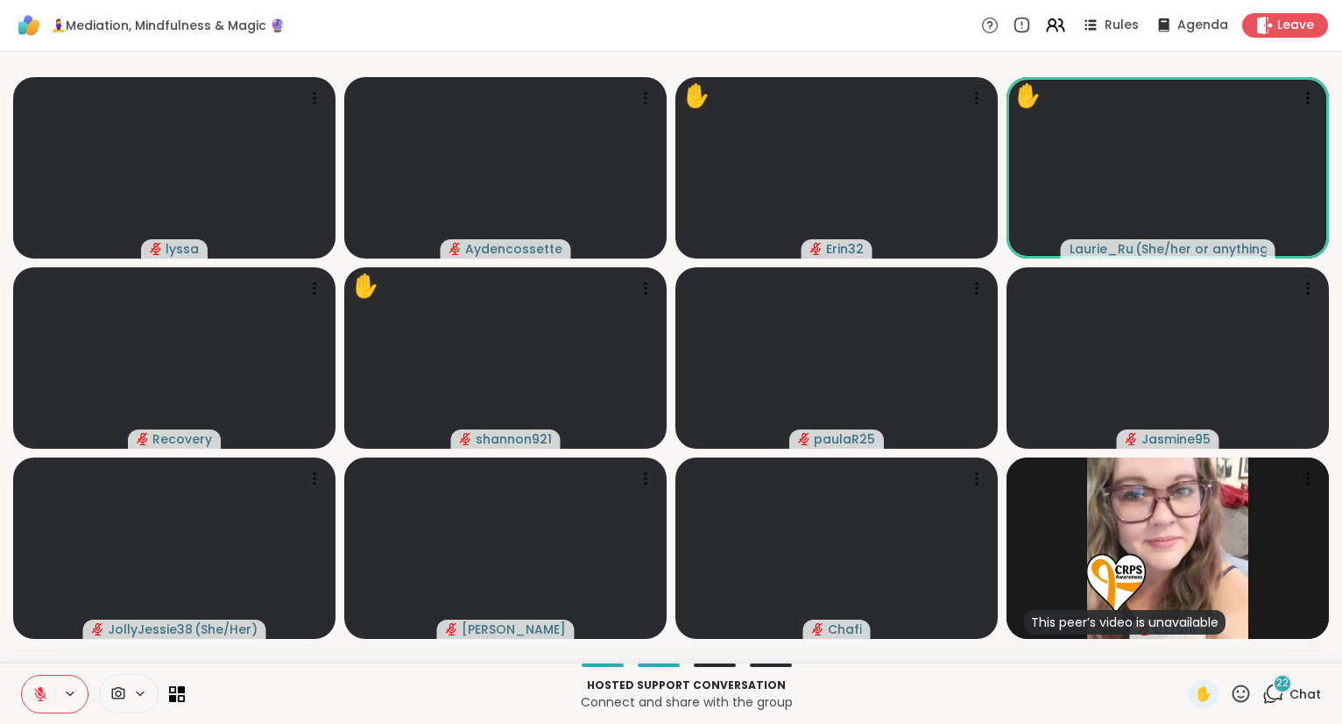
click at [1237, 691] on icon at bounding box center [1241, 693] width 22 height 22
click at [1181, 641] on span "❤️" at bounding box center [1190, 647] width 18 height 21
click at [1240, 696] on icon at bounding box center [1241, 693] width 22 height 22
click at [1184, 645] on span "❤️" at bounding box center [1190, 647] width 18 height 21
click at [1235, 692] on icon at bounding box center [1241, 693] width 22 height 22
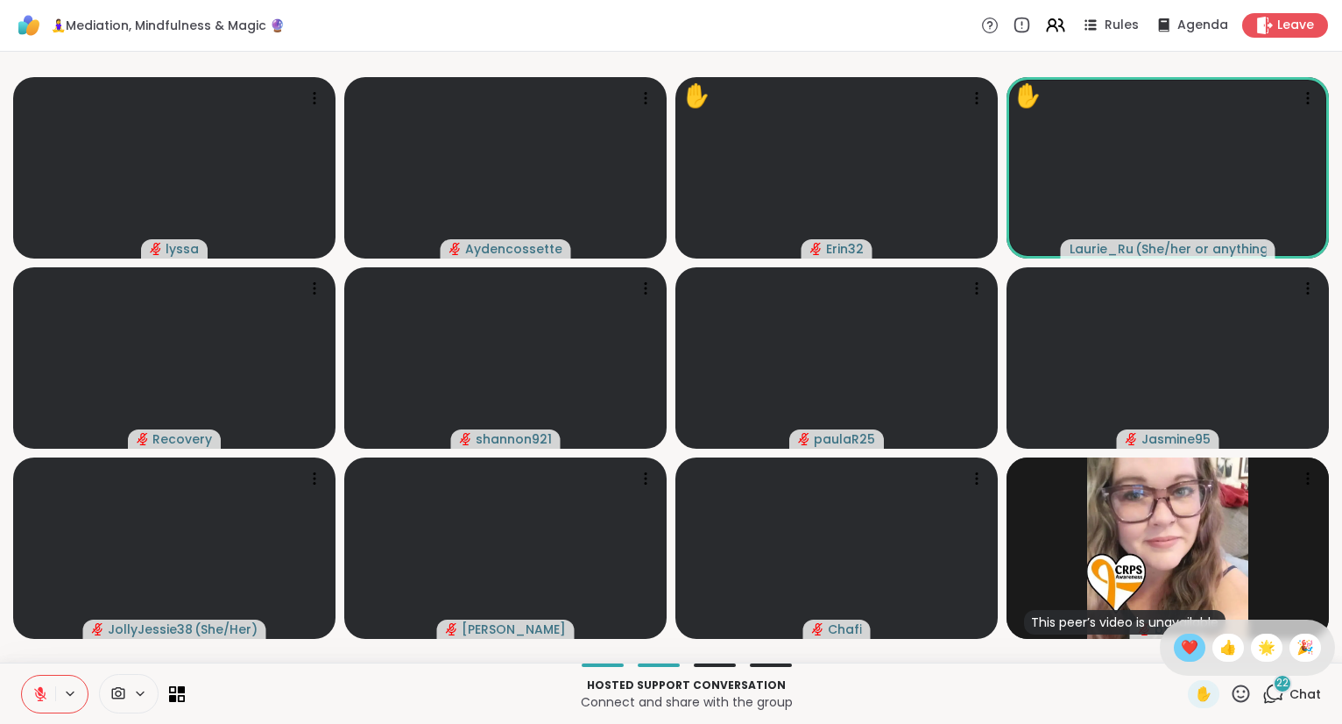
click at [1181, 653] on span "❤️" at bounding box center [1190, 647] width 18 height 21
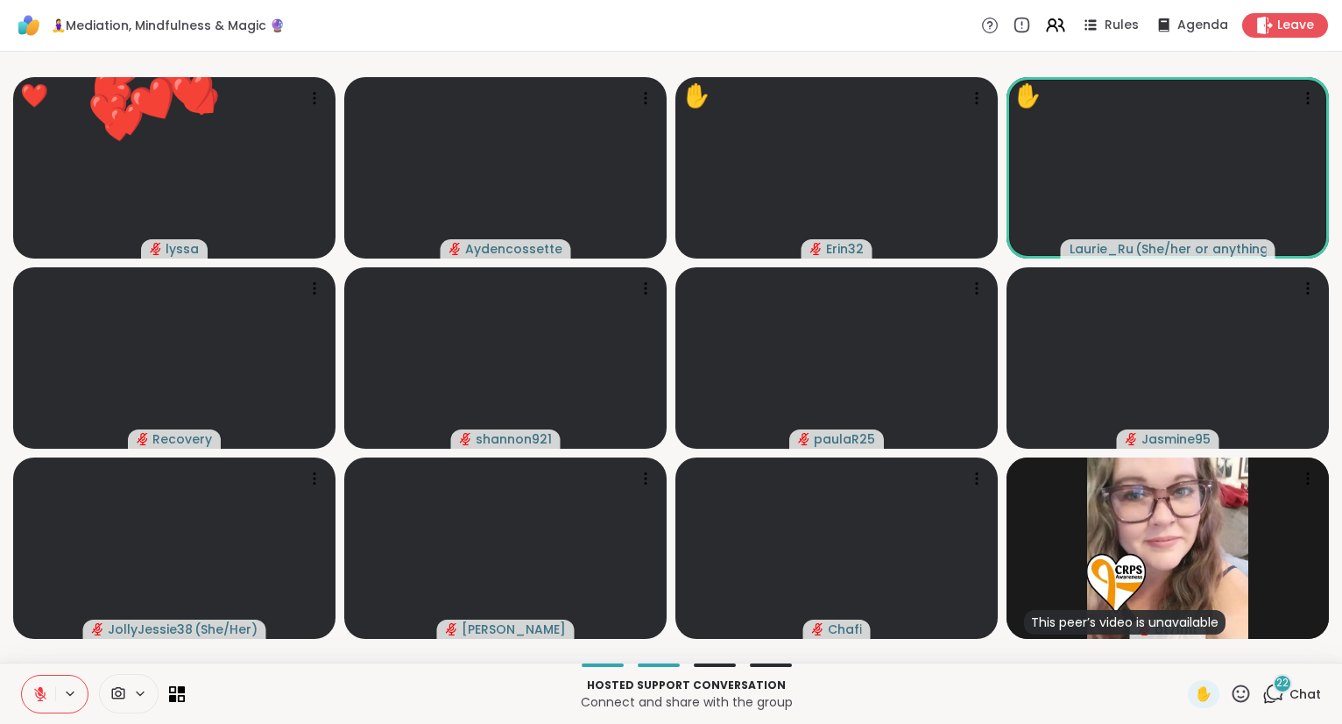
click at [1287, 681] on span "22" at bounding box center [1282, 682] width 12 height 15
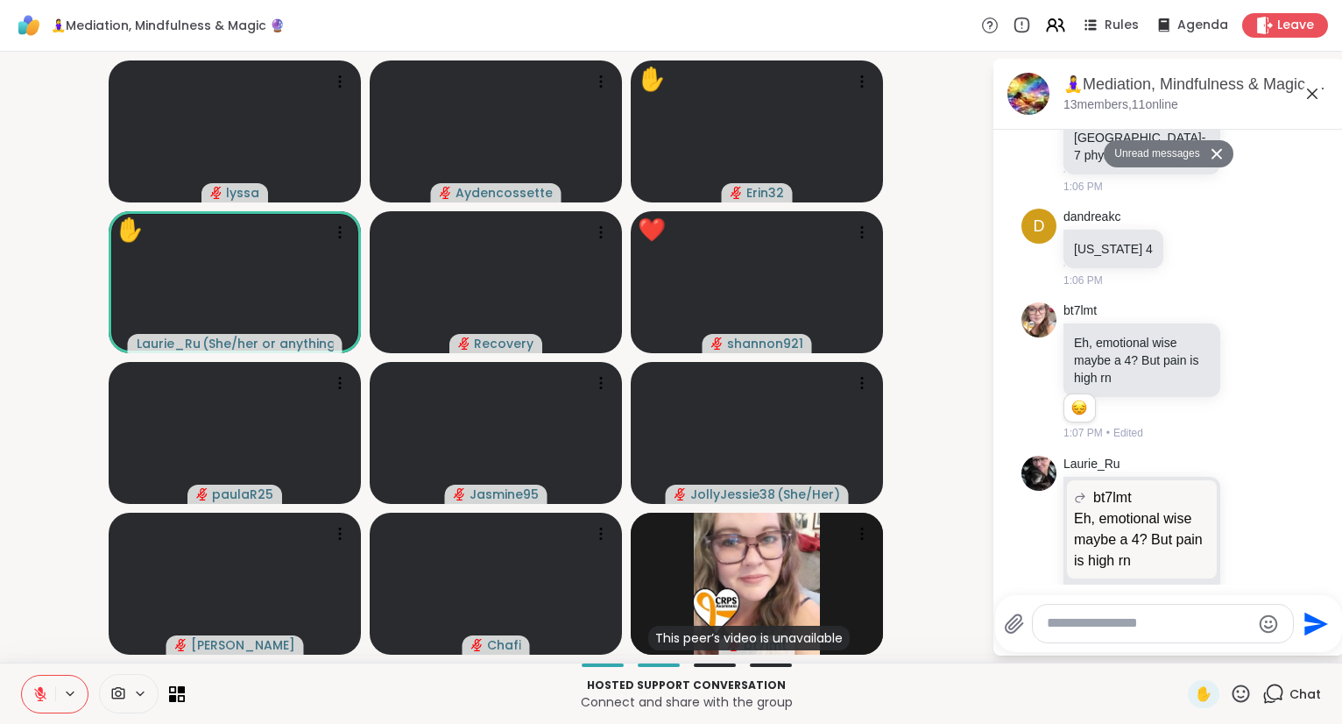
scroll to position [4333, 0]
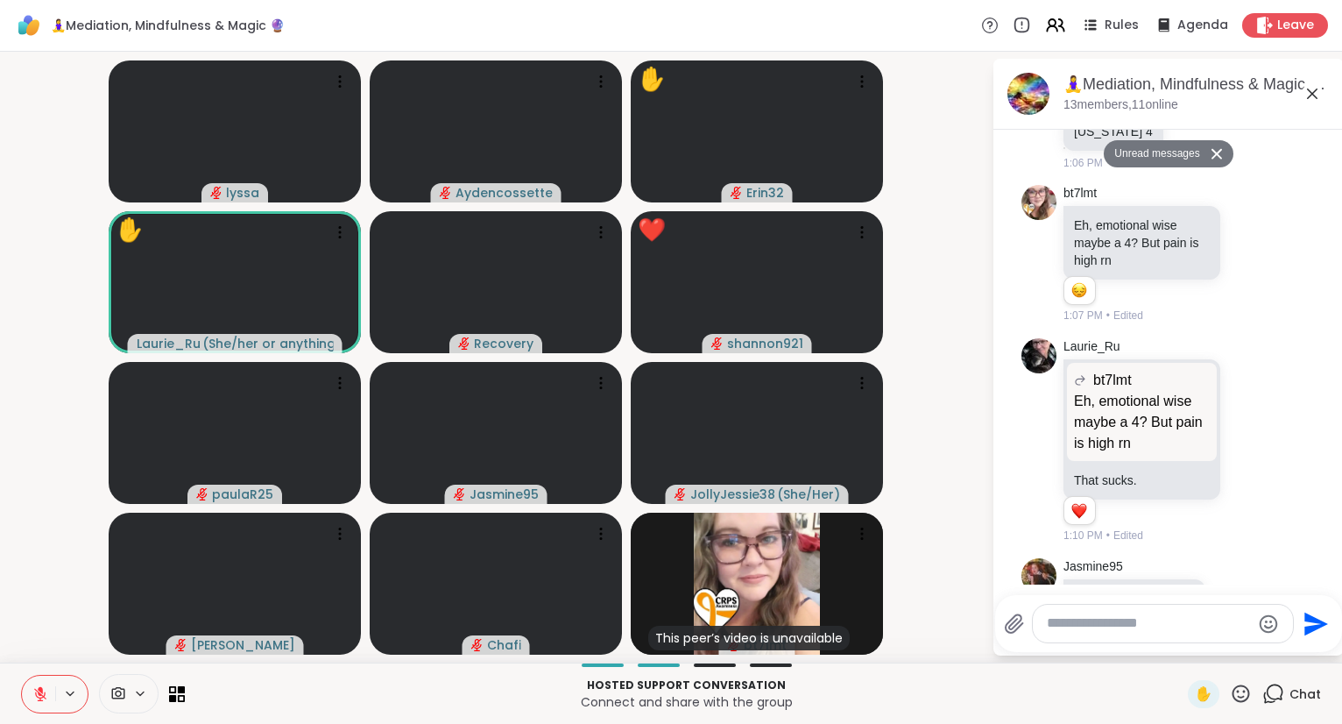
click at [1311, 89] on icon at bounding box center [1312, 93] width 21 height 21
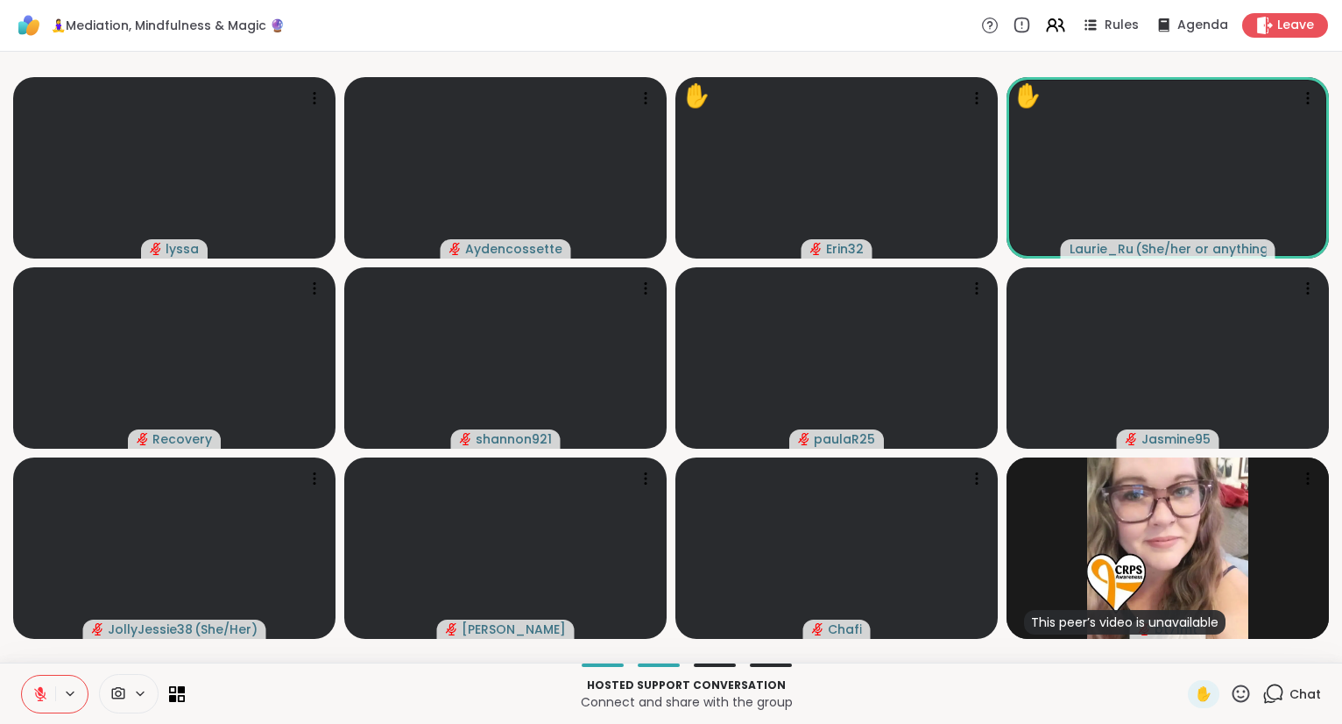
click at [32, 692] on button at bounding box center [38, 693] width 33 height 37
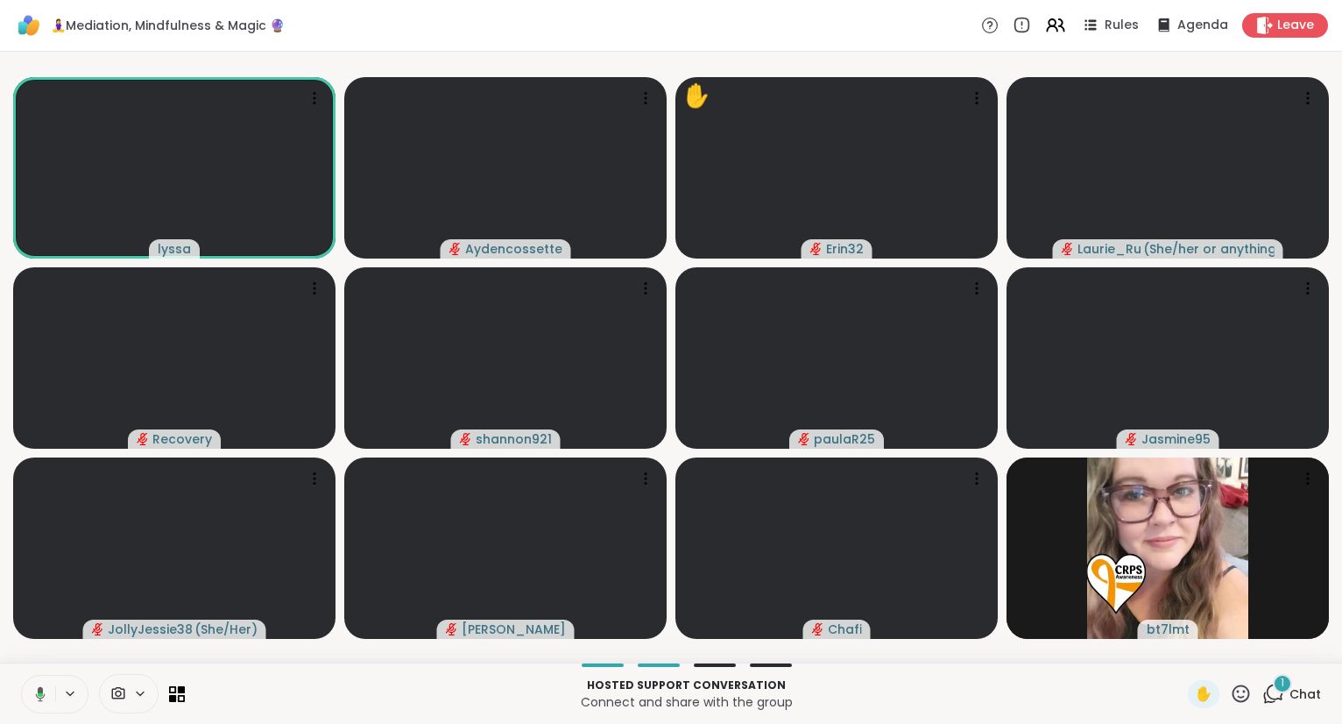
click at [33, 689] on icon at bounding box center [38, 694] width 16 height 16
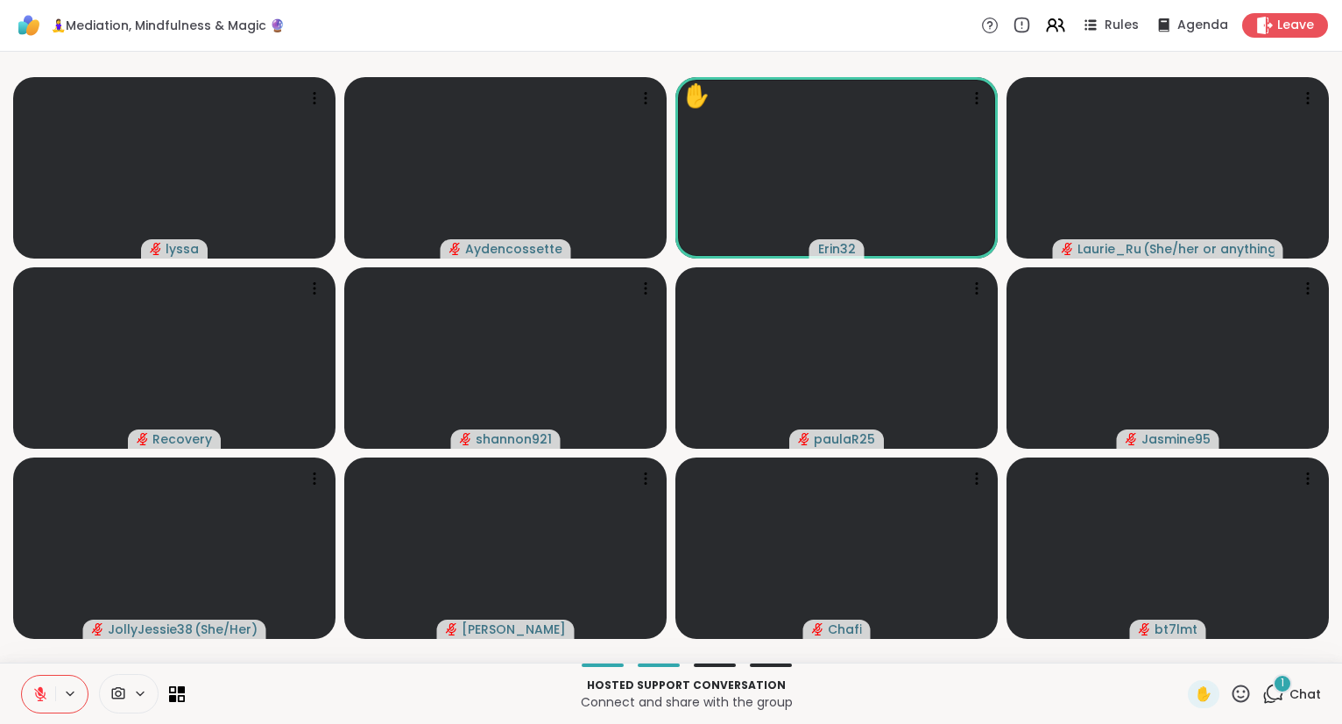
click at [1244, 691] on icon at bounding box center [1241, 693] width 22 height 22
click at [1191, 656] on span "❤️" at bounding box center [1190, 647] width 18 height 21
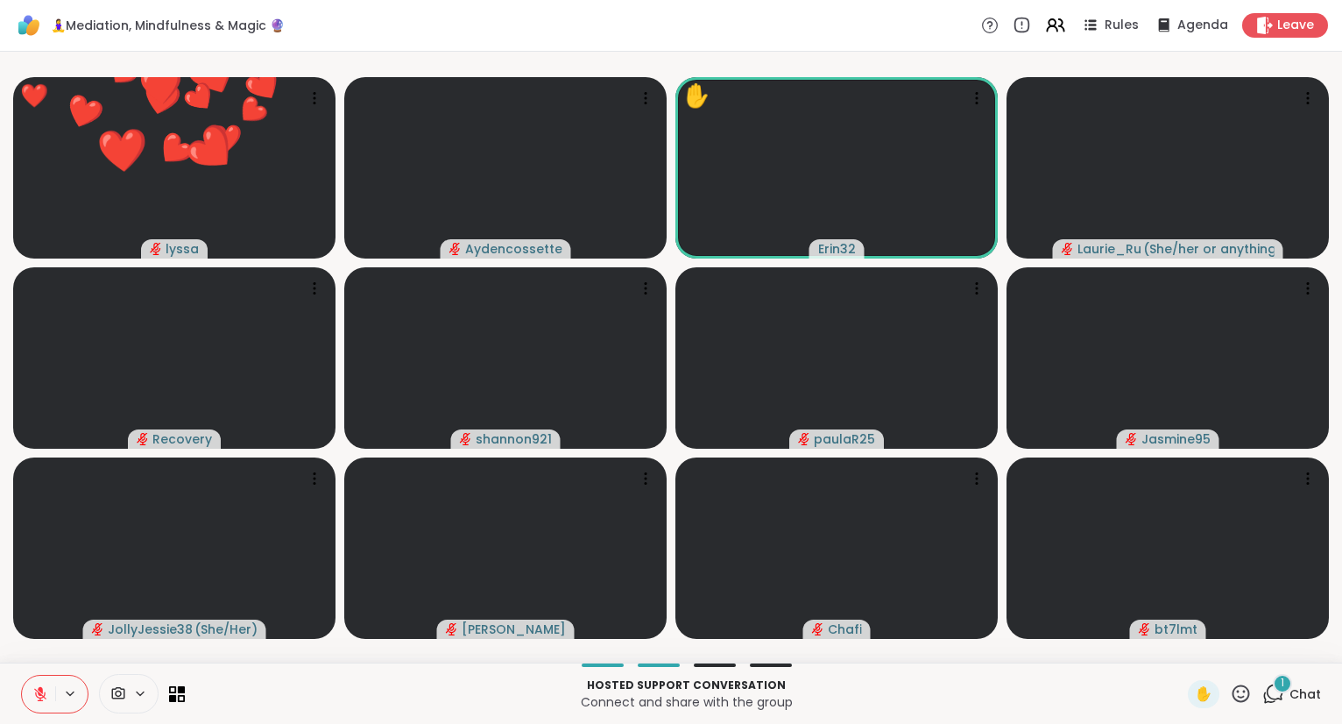
click at [1238, 687] on icon at bounding box center [1242, 693] width 18 height 18
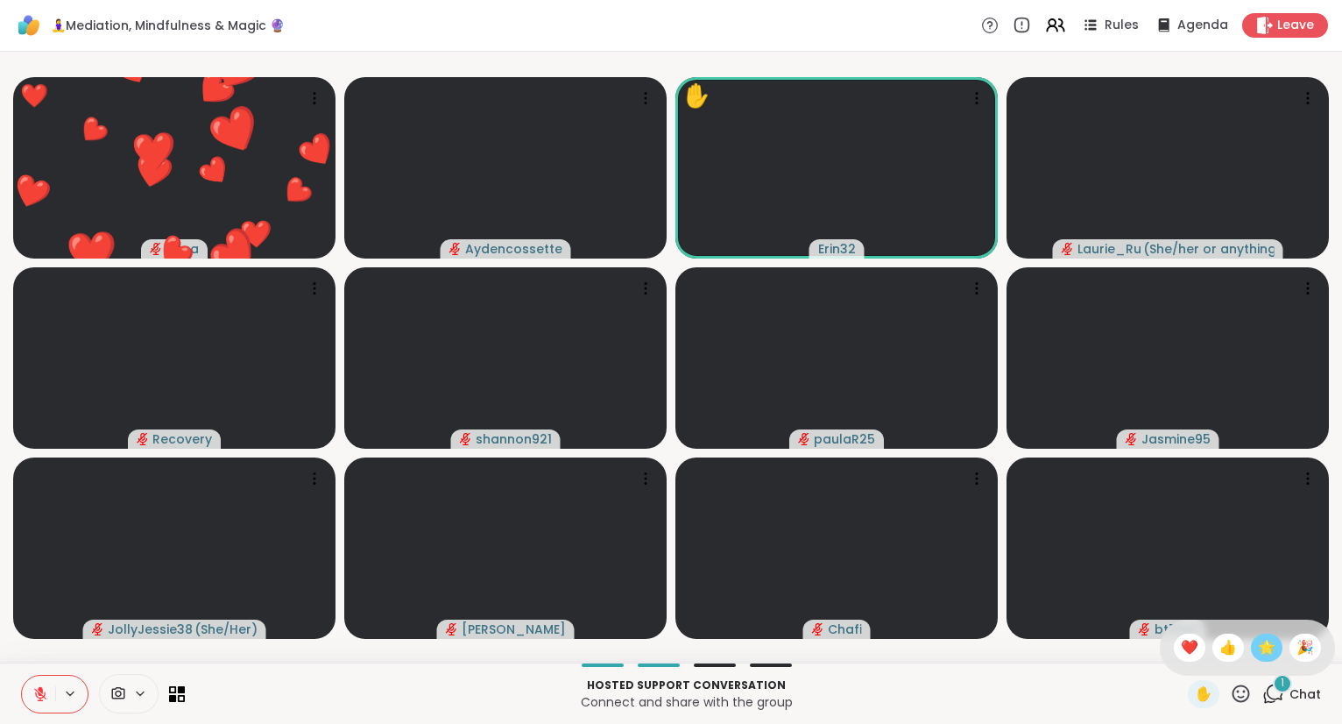
click at [1252, 639] on div "🌟" at bounding box center [1267, 647] width 32 height 28
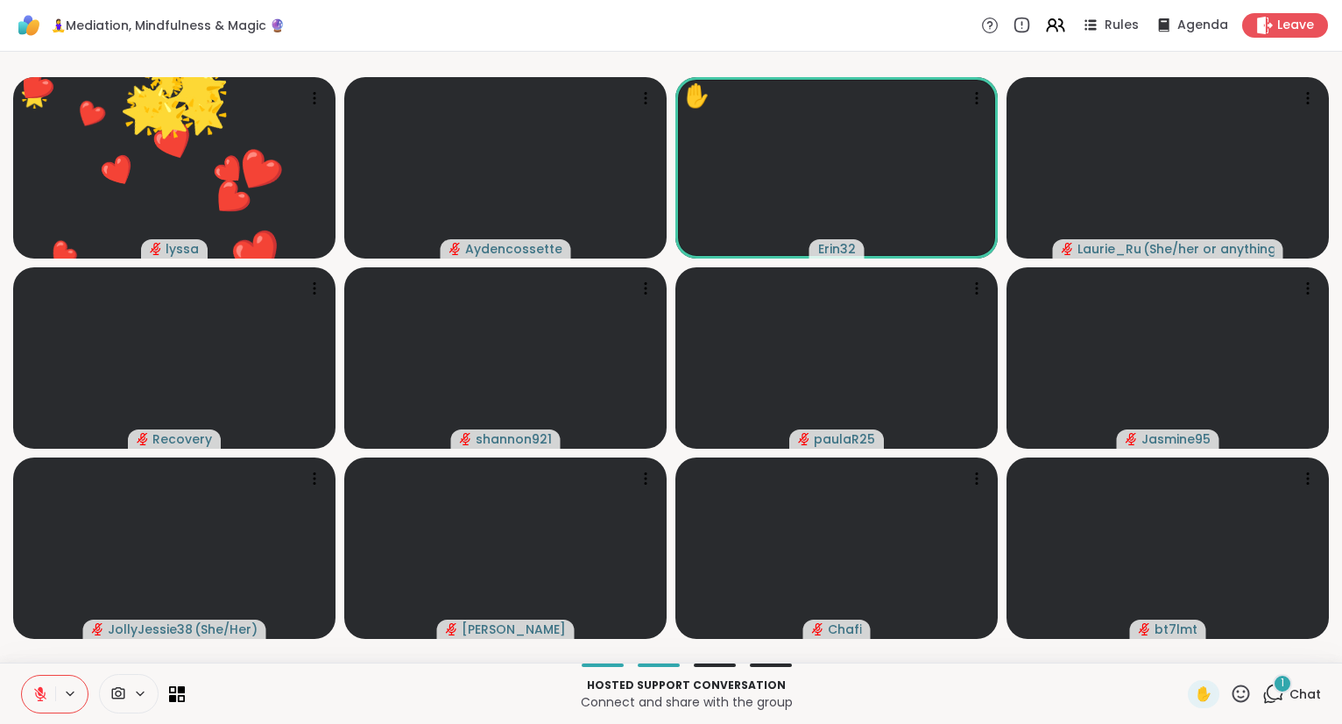
click at [1241, 701] on icon at bounding box center [1241, 693] width 22 height 22
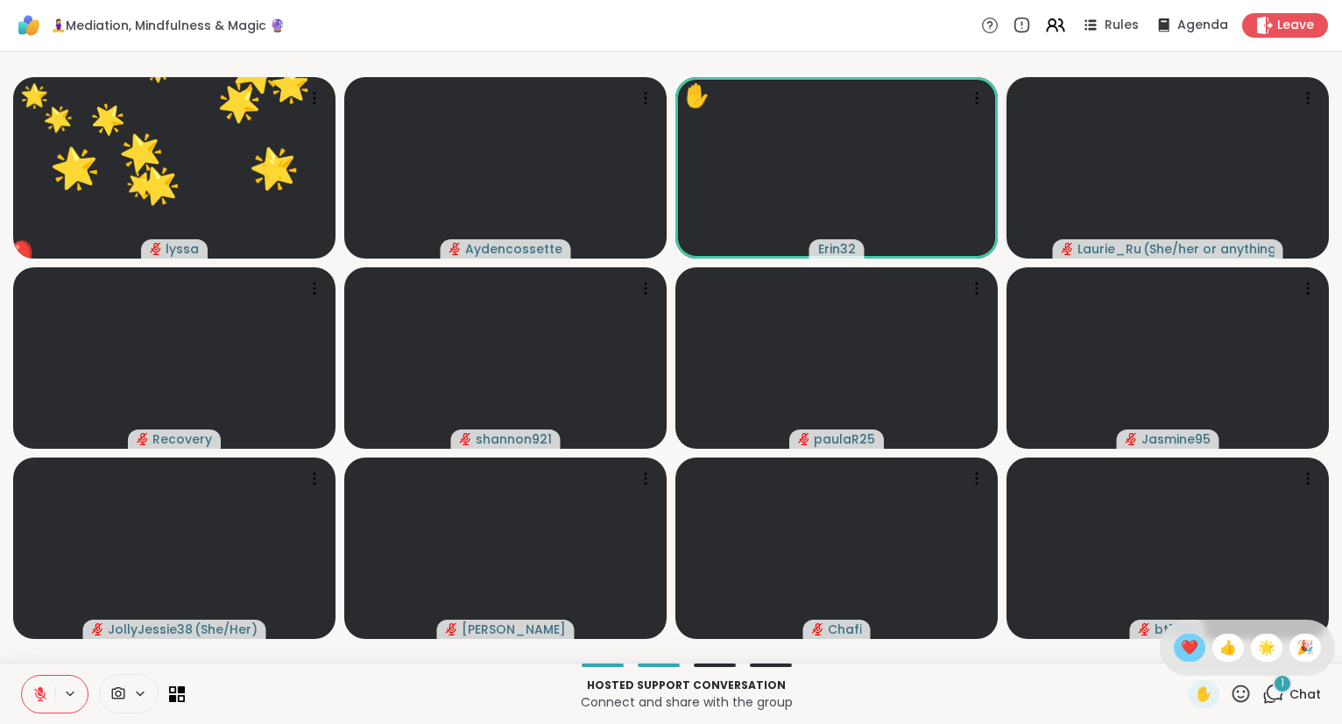
click at [1181, 643] on span "❤️" at bounding box center [1190, 647] width 18 height 21
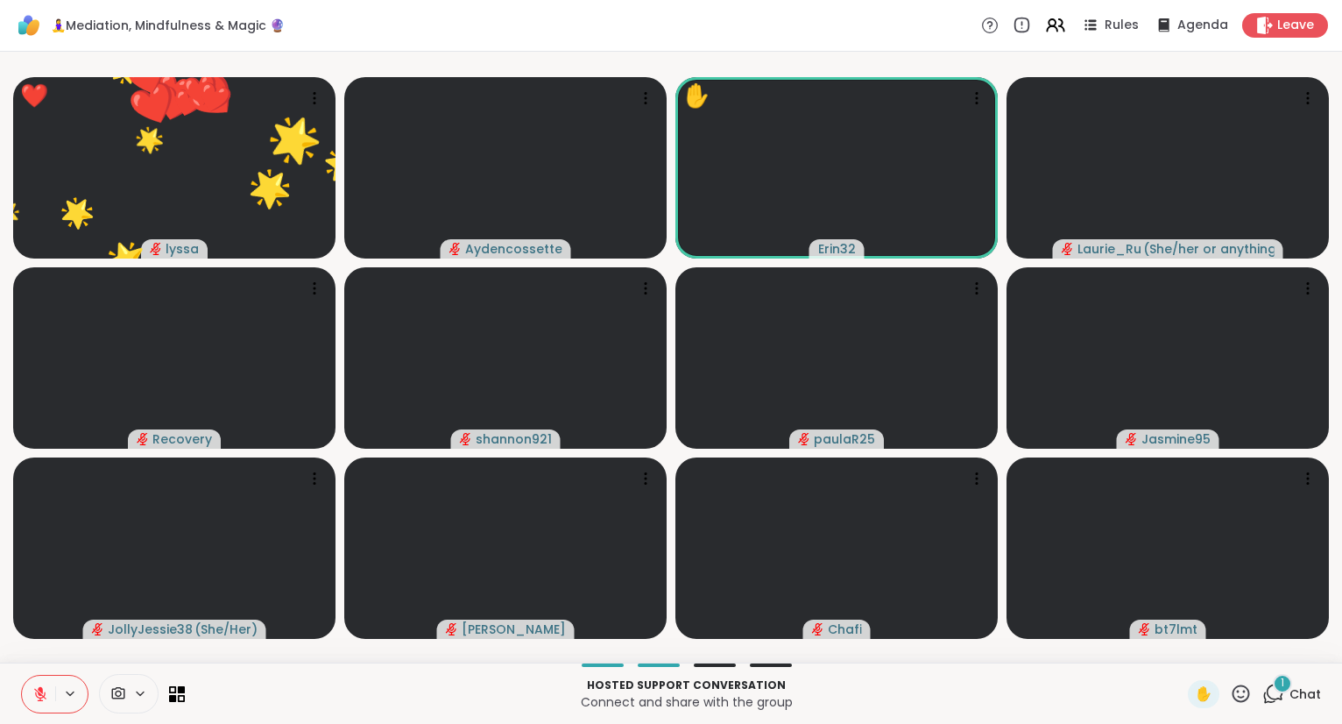
click at [1235, 696] on icon at bounding box center [1242, 693] width 18 height 18
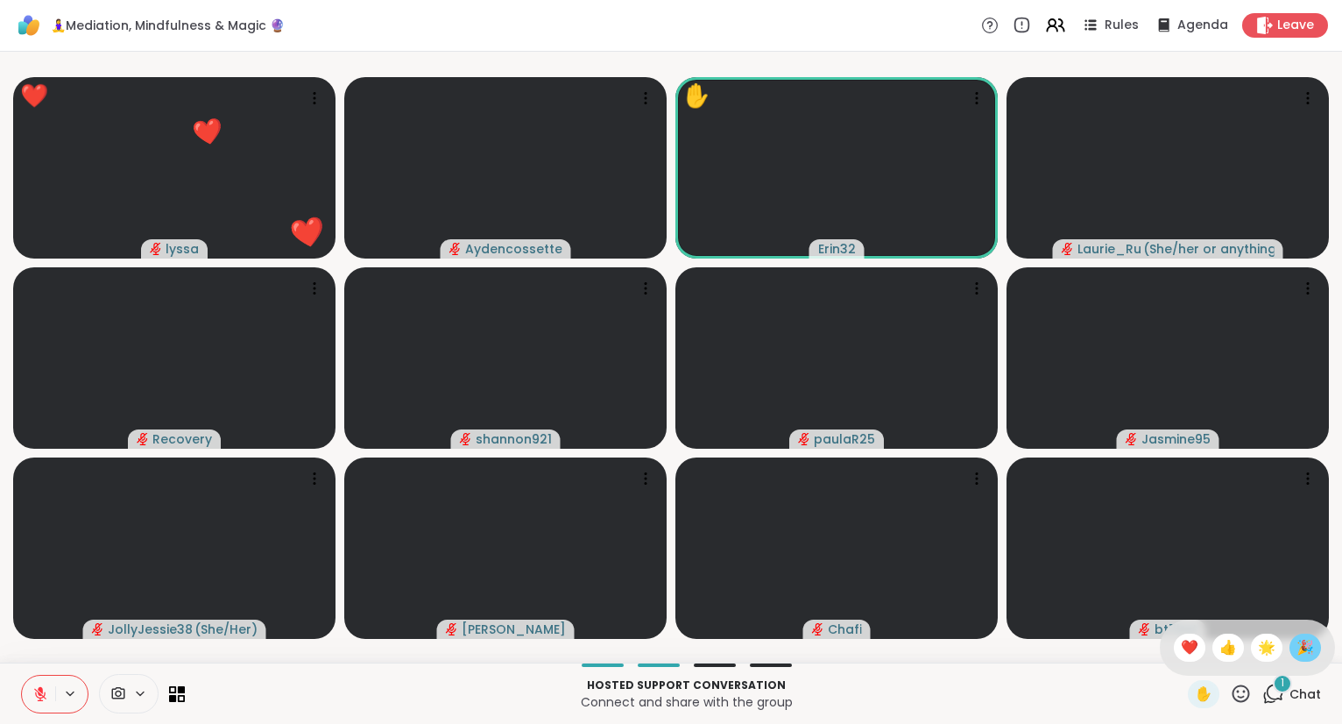
click at [1290, 643] on div "🎉" at bounding box center [1306, 647] width 32 height 28
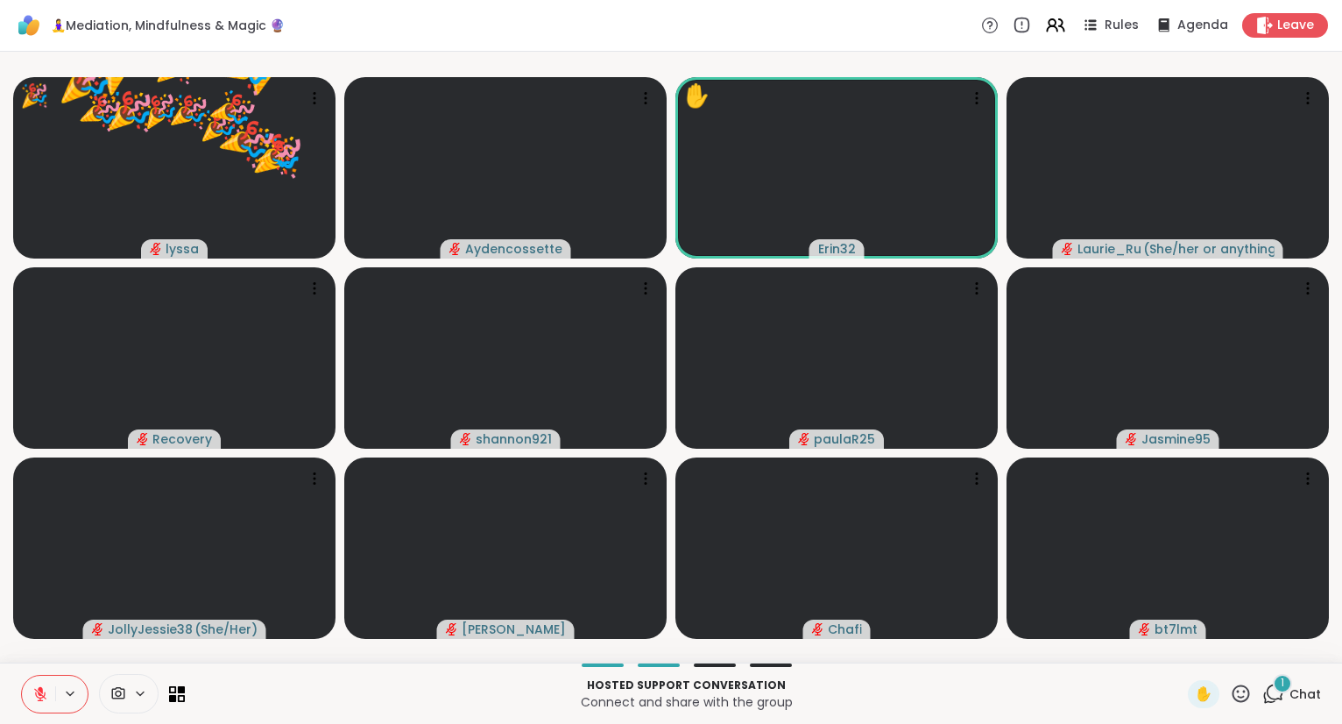
click at [68, 654] on video-player-container "🎉 lyssa 🌟 🌟 🌟 🌟 🌟 ❤️ ❤️ ❤️ ❤️ ❤️ ❤️ ❤️ ❤️ ❤️ ❤️ ❤️ ❤️ ❤️ ❤️ ❤️ ❤️ 🎉 🎉 🎉 🎉 🎉 🎉 🎉…" at bounding box center [671, 357] width 1321 height 597
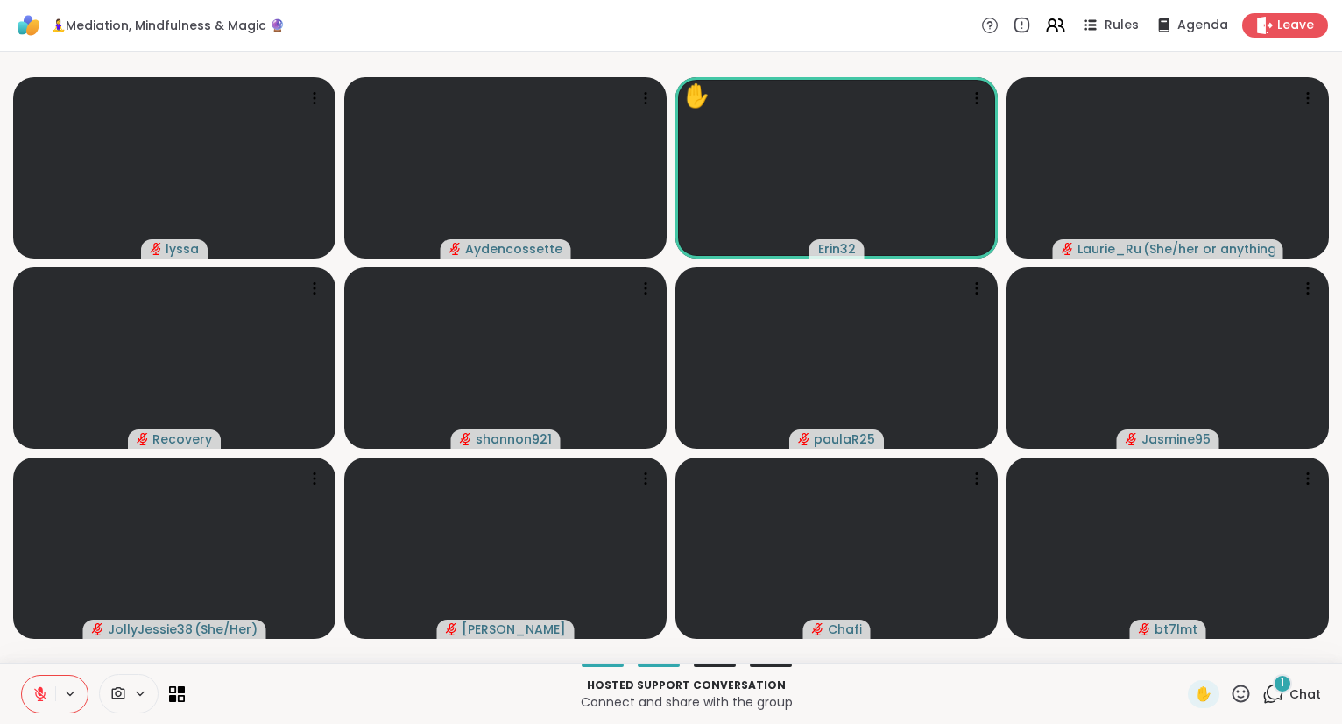
click at [1249, 696] on icon at bounding box center [1242, 693] width 18 height 18
click at [1184, 653] on span "❤️" at bounding box center [1190, 647] width 18 height 21
click at [33, 689] on icon at bounding box center [40, 694] width 16 height 16
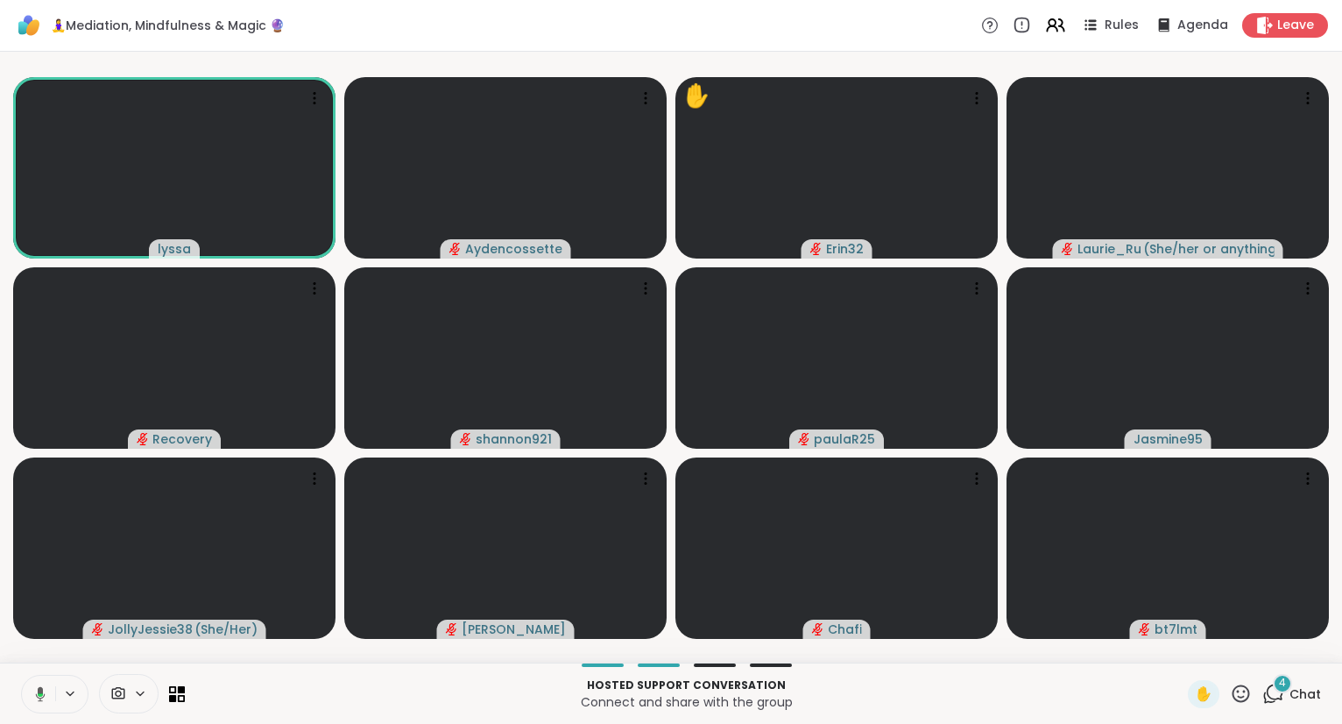
click at [1246, 699] on icon at bounding box center [1241, 693] width 22 height 22
click at [1190, 650] on span "❤️" at bounding box center [1190, 647] width 18 height 21
click at [1245, 692] on icon at bounding box center [1242, 693] width 18 height 18
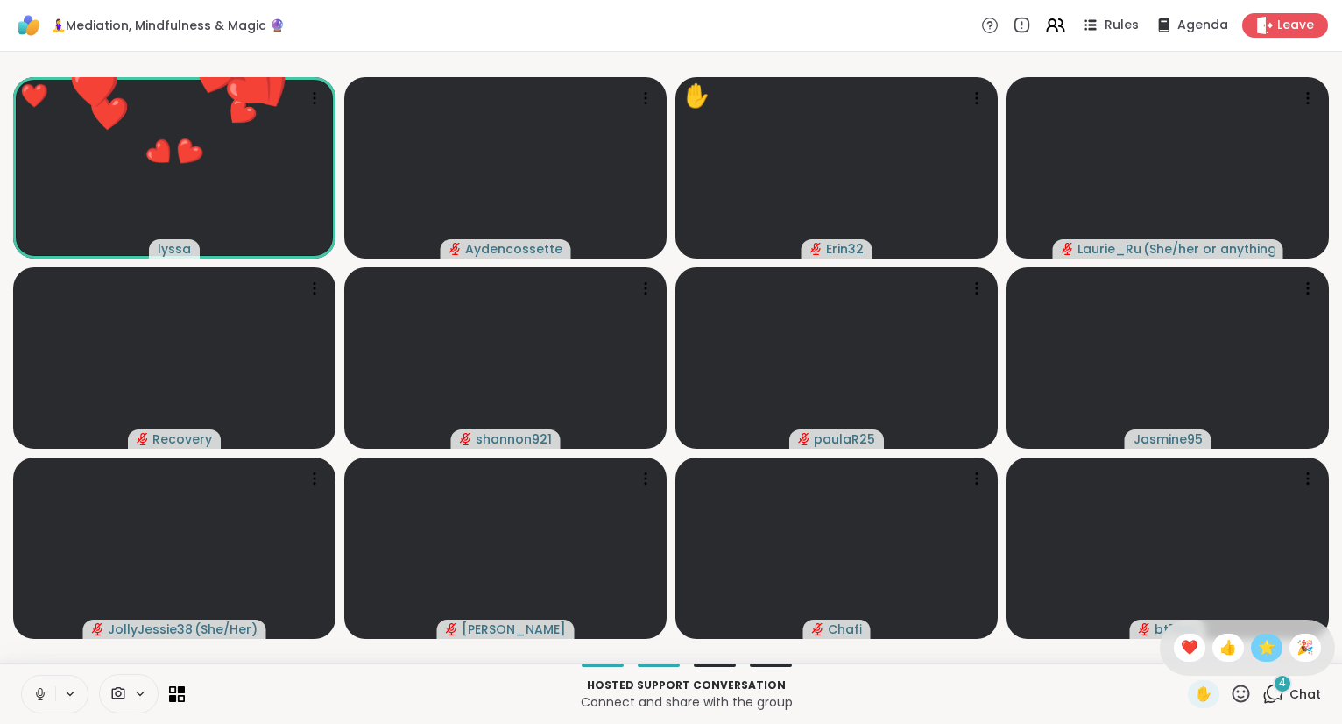
click at [1251, 649] on div "🌟" at bounding box center [1267, 647] width 32 height 28
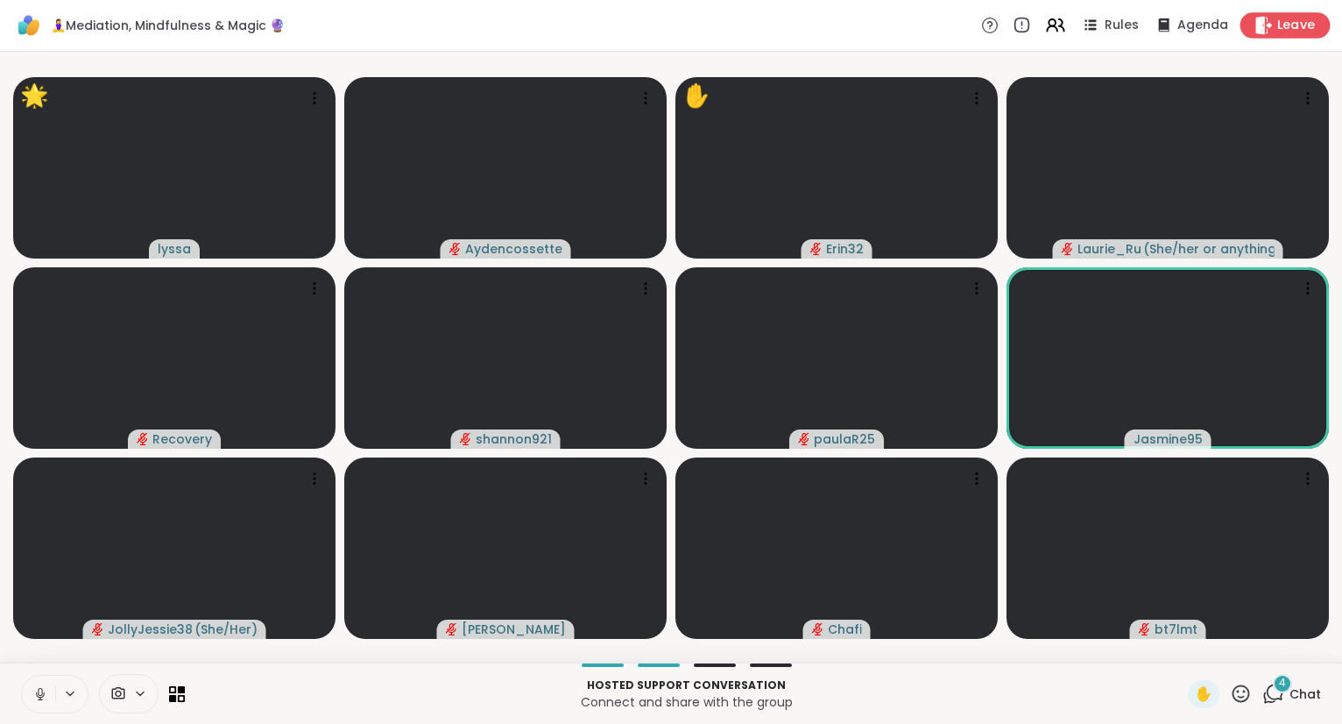
click at [1301, 23] on span "Leave" at bounding box center [1296, 26] width 39 height 18
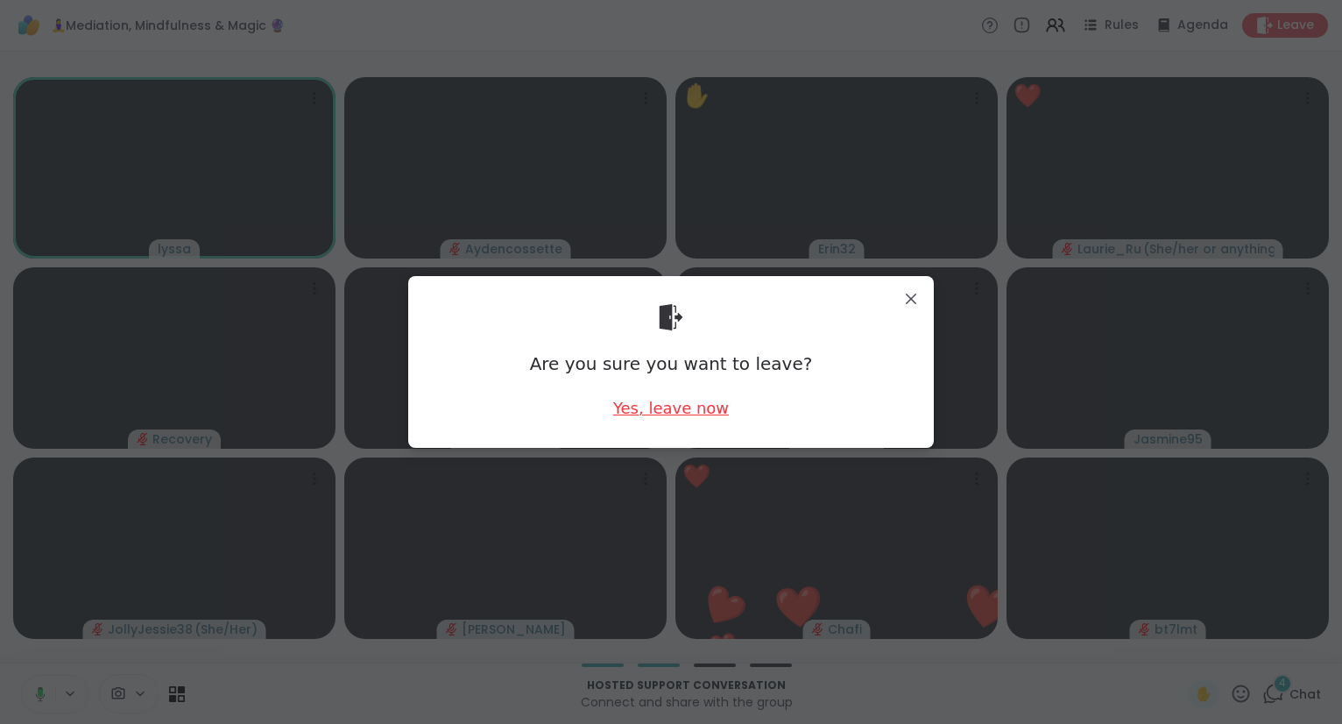
click at [673, 403] on div "Yes, leave now" at bounding box center [671, 408] width 116 height 22
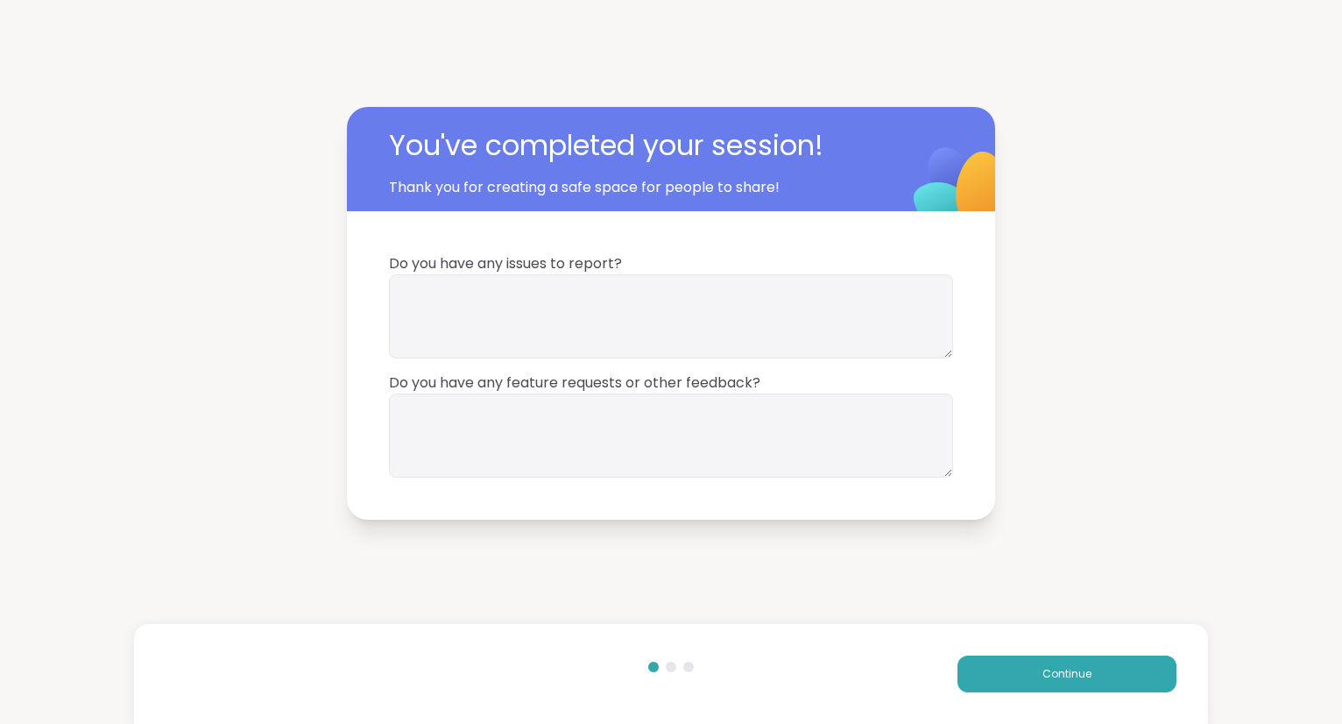
click at [1028, 655] on div "Continue" at bounding box center [671, 674] width 1074 height 100
click at [990, 665] on button "Continue" at bounding box center [1067, 673] width 219 height 37
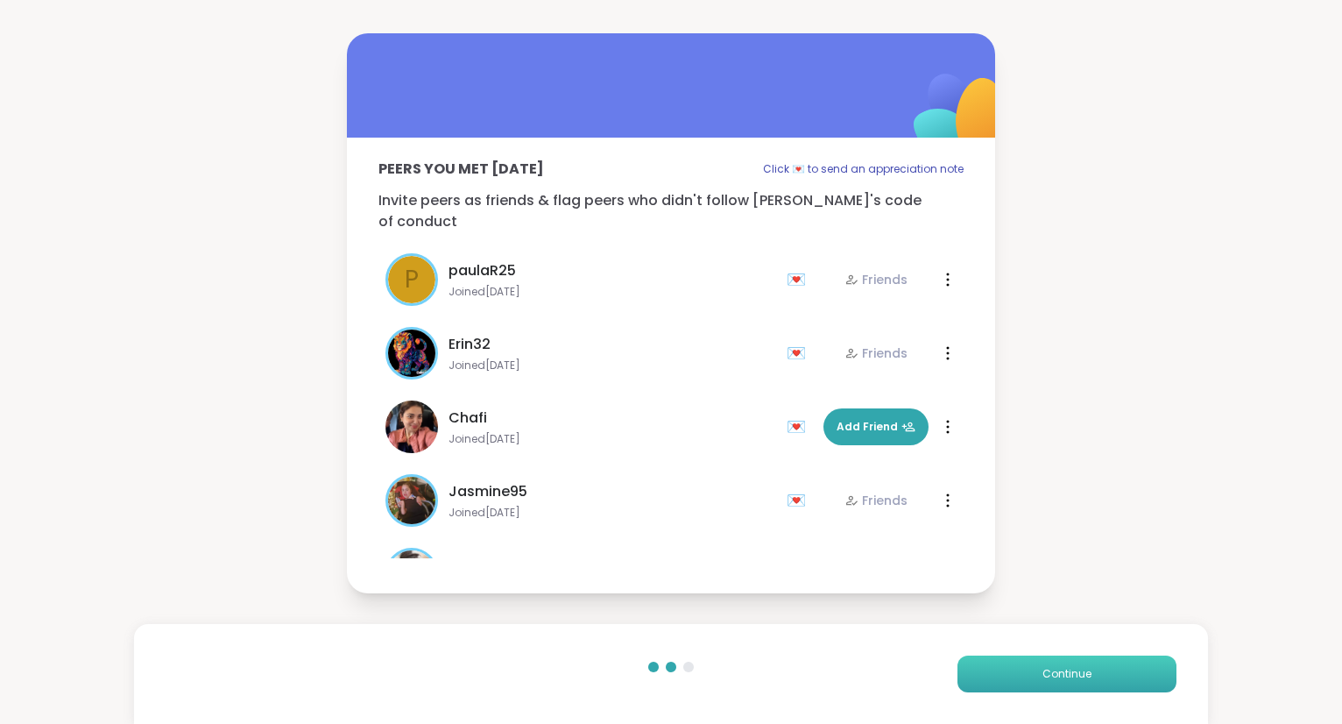
click at [990, 665] on button "Continue" at bounding box center [1067, 673] width 219 height 37
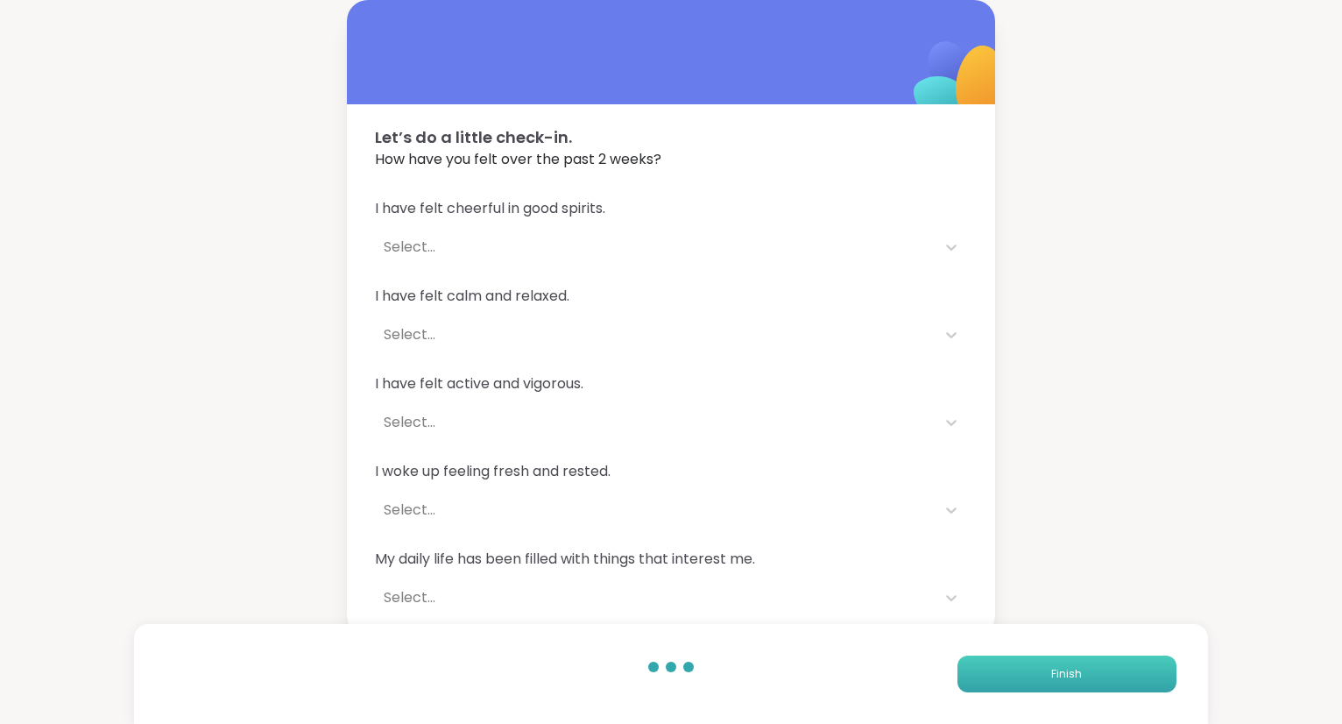
click at [958, 675] on button "Finish" at bounding box center [1067, 673] width 219 height 37
